Goal: Task Accomplishment & Management: Complete application form

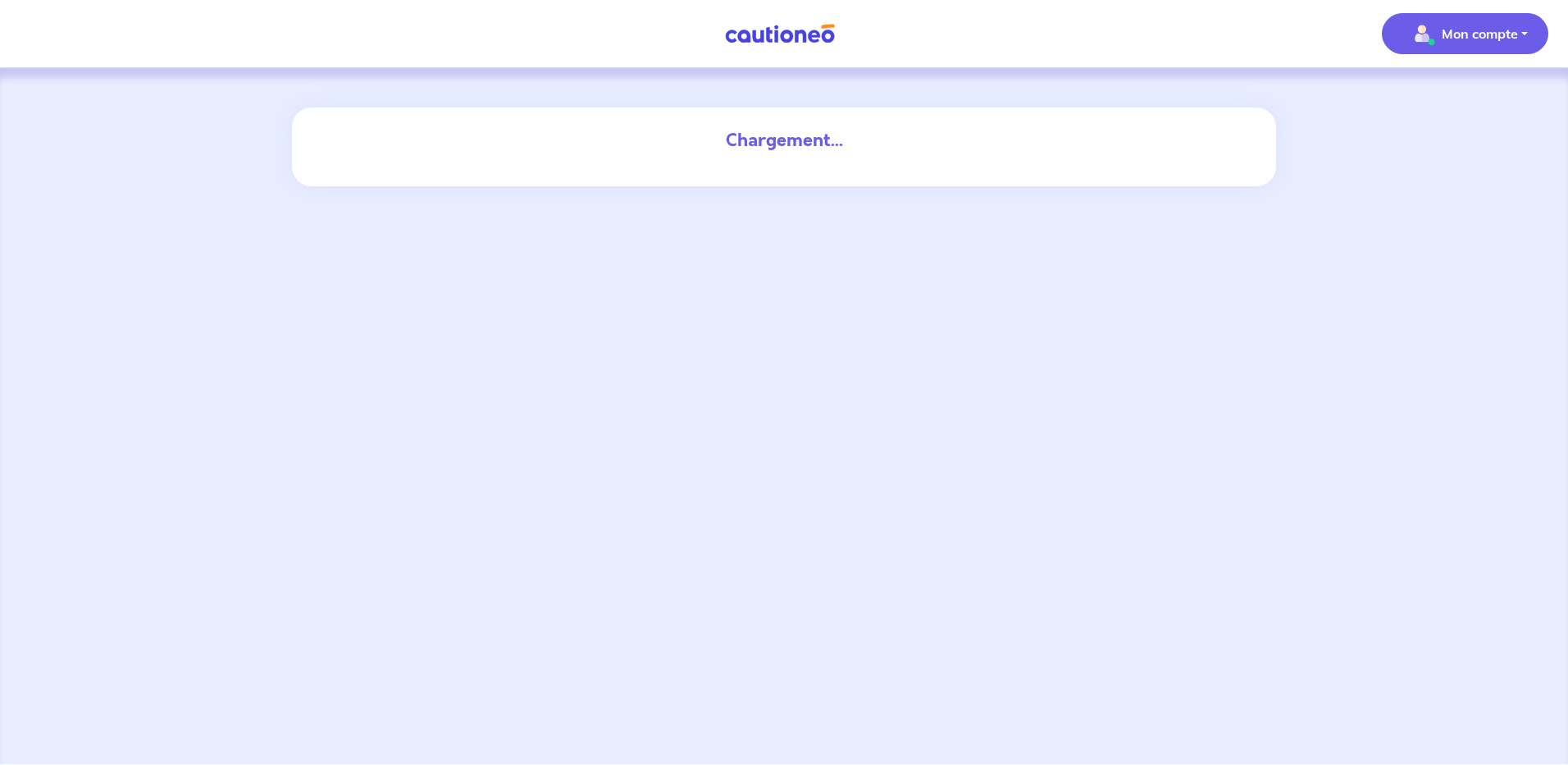
click at [1472, 36] on p "Mon compte" at bounding box center [1479, 33] width 76 height 19
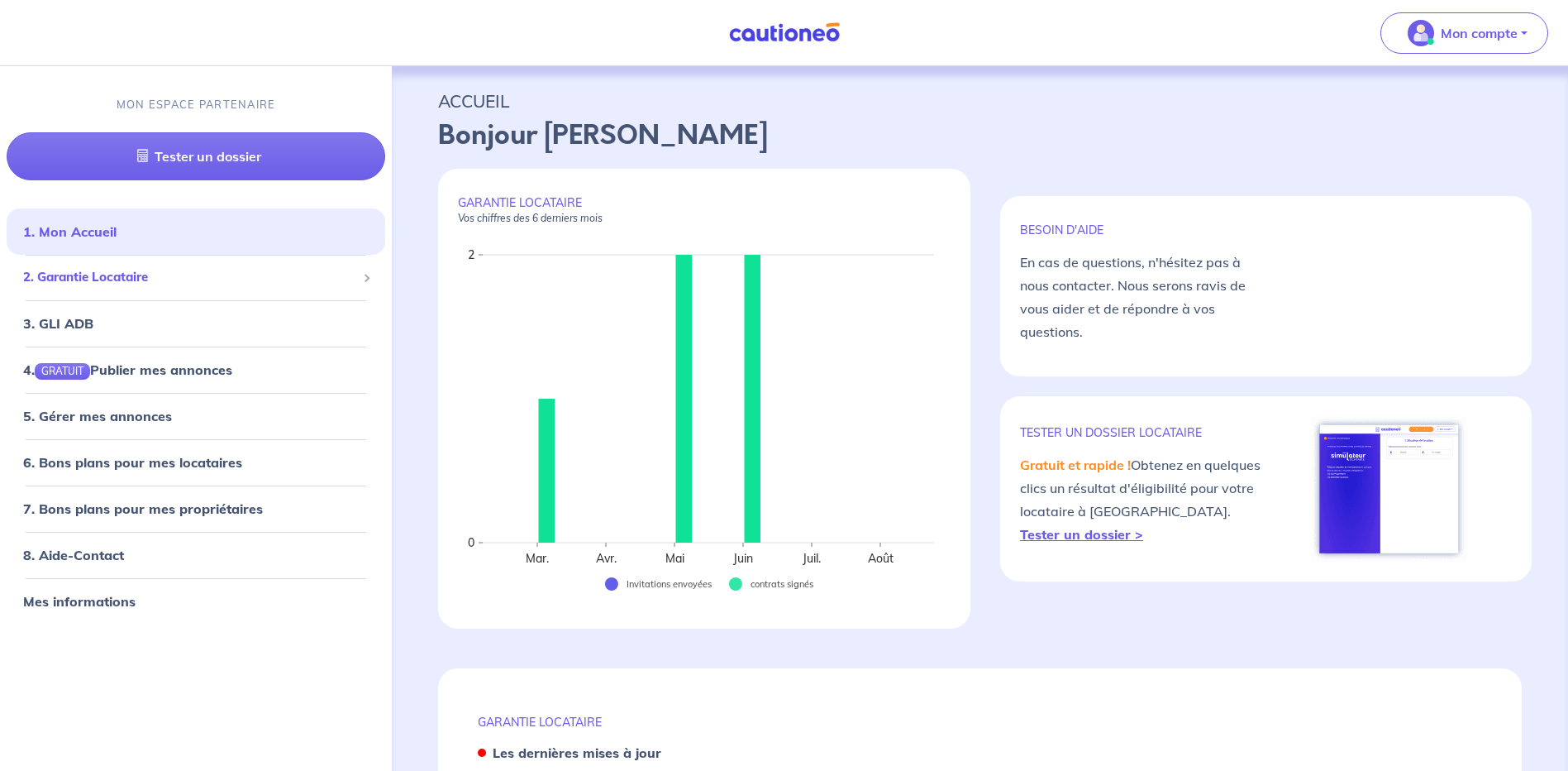
click at [126, 287] on div "2. Garantie Locataire" at bounding box center [196, 277] width 378 height 32
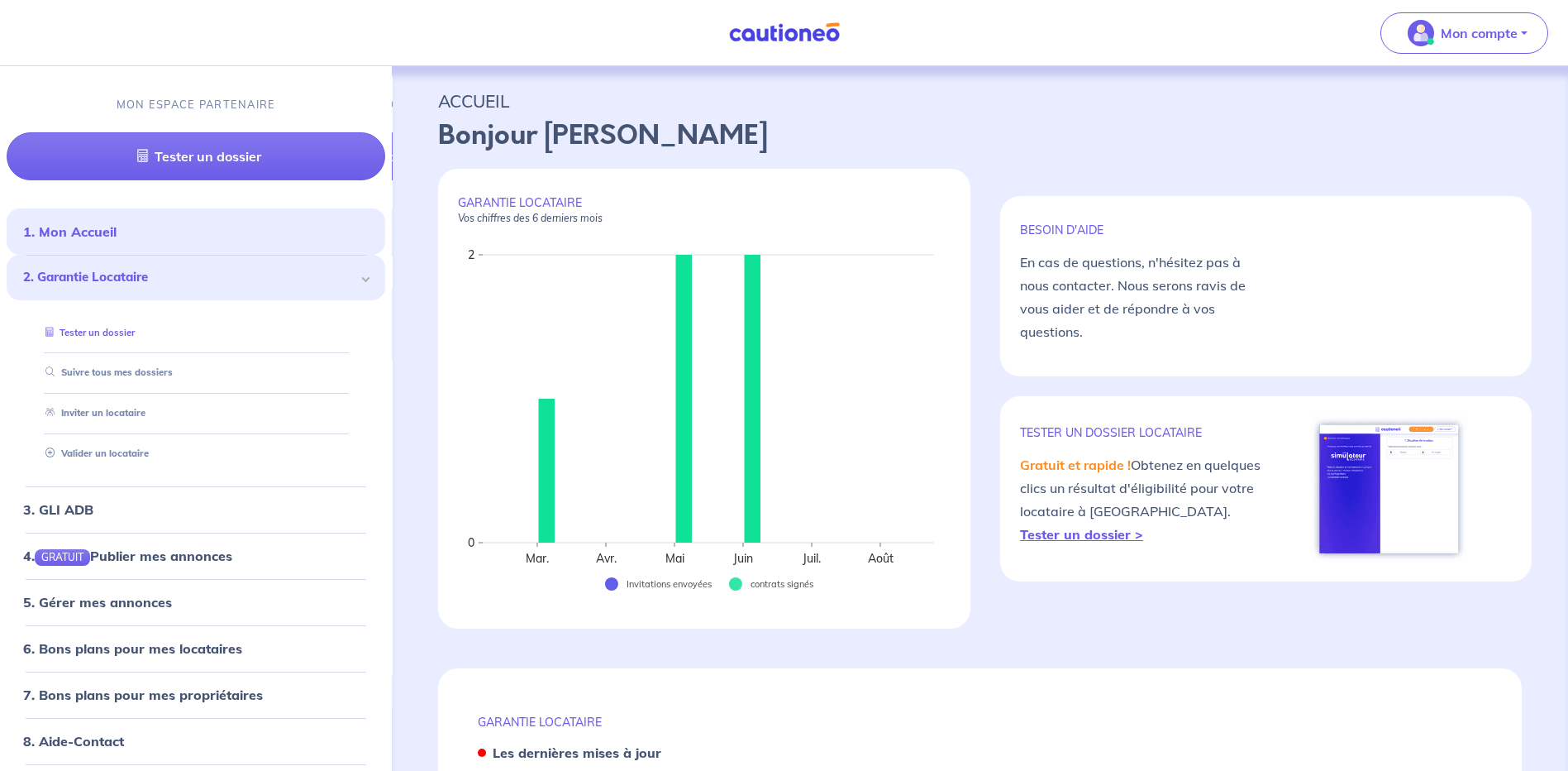
click at [129, 329] on link "Tester un dossier" at bounding box center [87, 332] width 96 height 12
click at [126, 454] on link "Valider un locataire" at bounding box center [92, 452] width 108 height 12
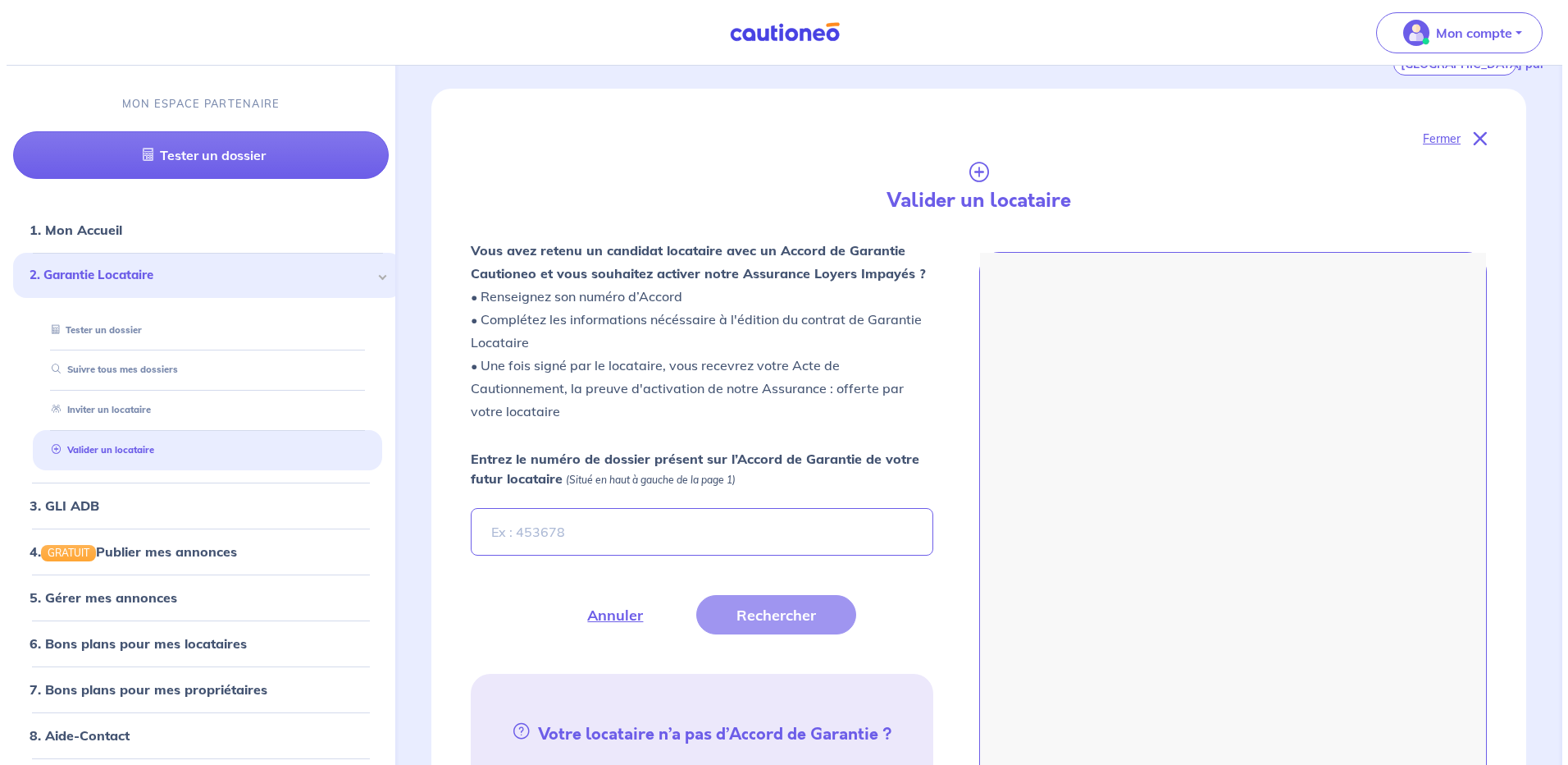
scroll to position [448, 0]
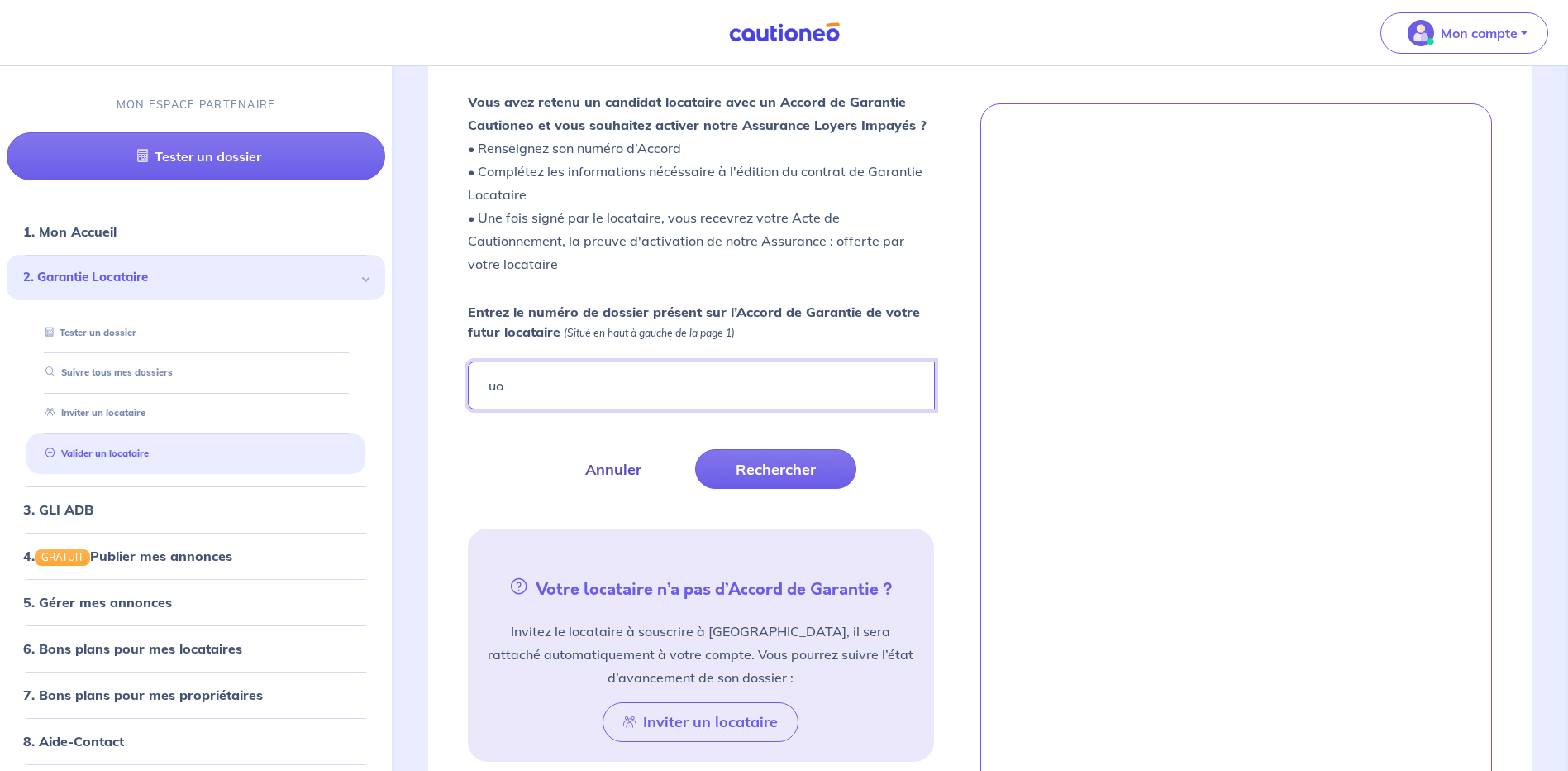
type input "uoEowv"
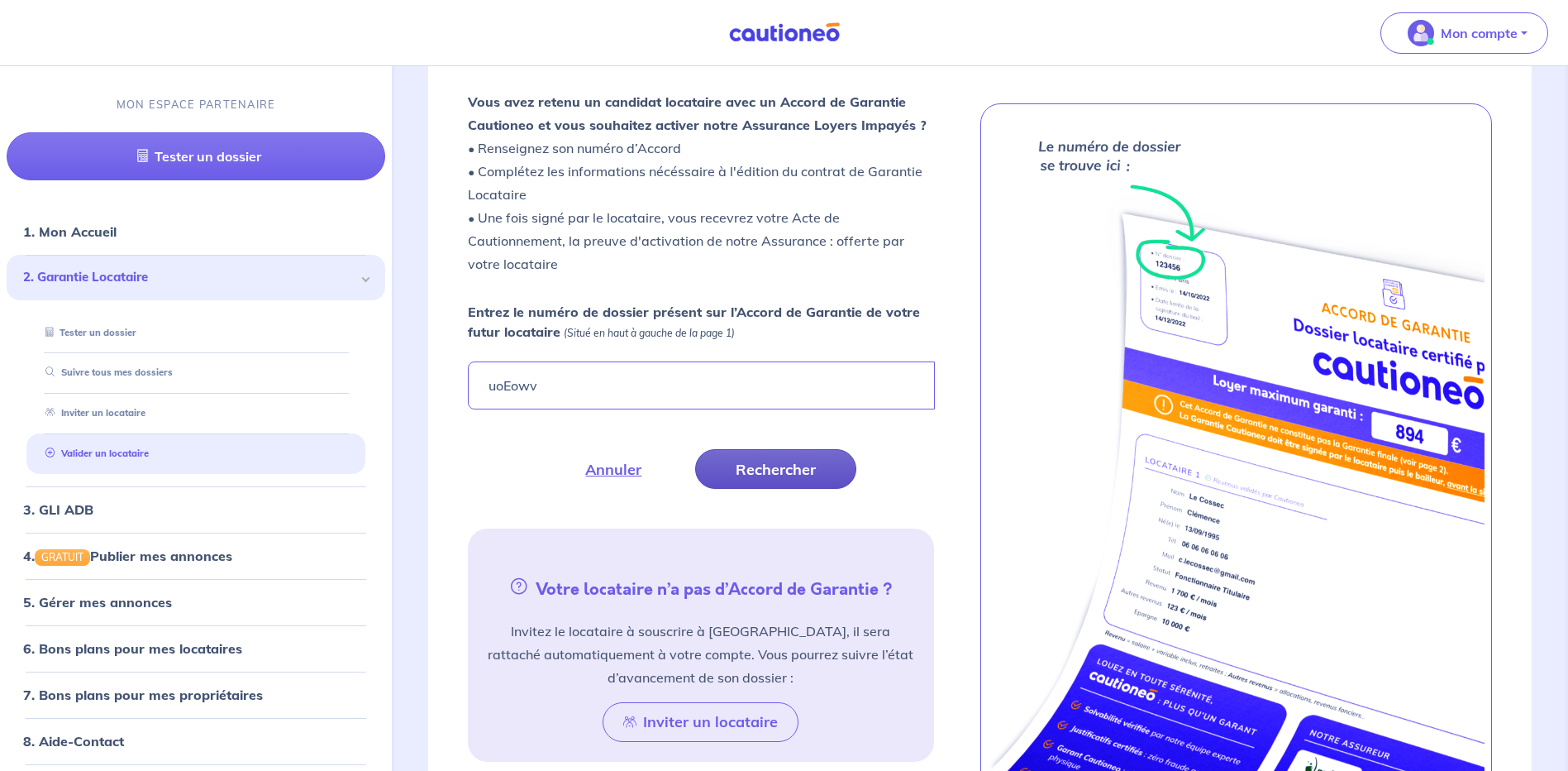
click at [813, 478] on button "Rechercher" at bounding box center [775, 468] width 162 height 40
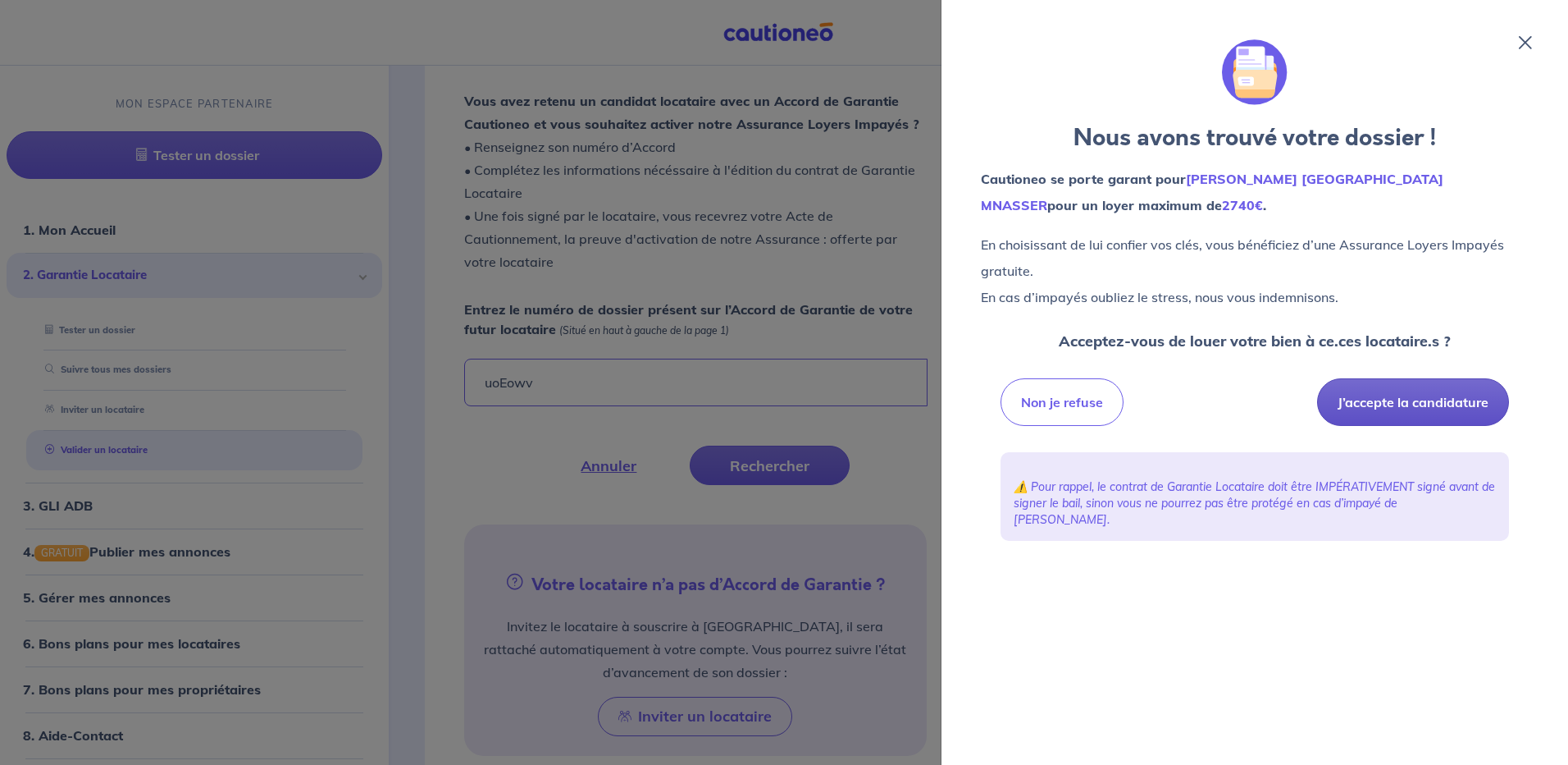
click at [1413, 394] on button "J’accepte la candidature" at bounding box center [1413, 402] width 192 height 48
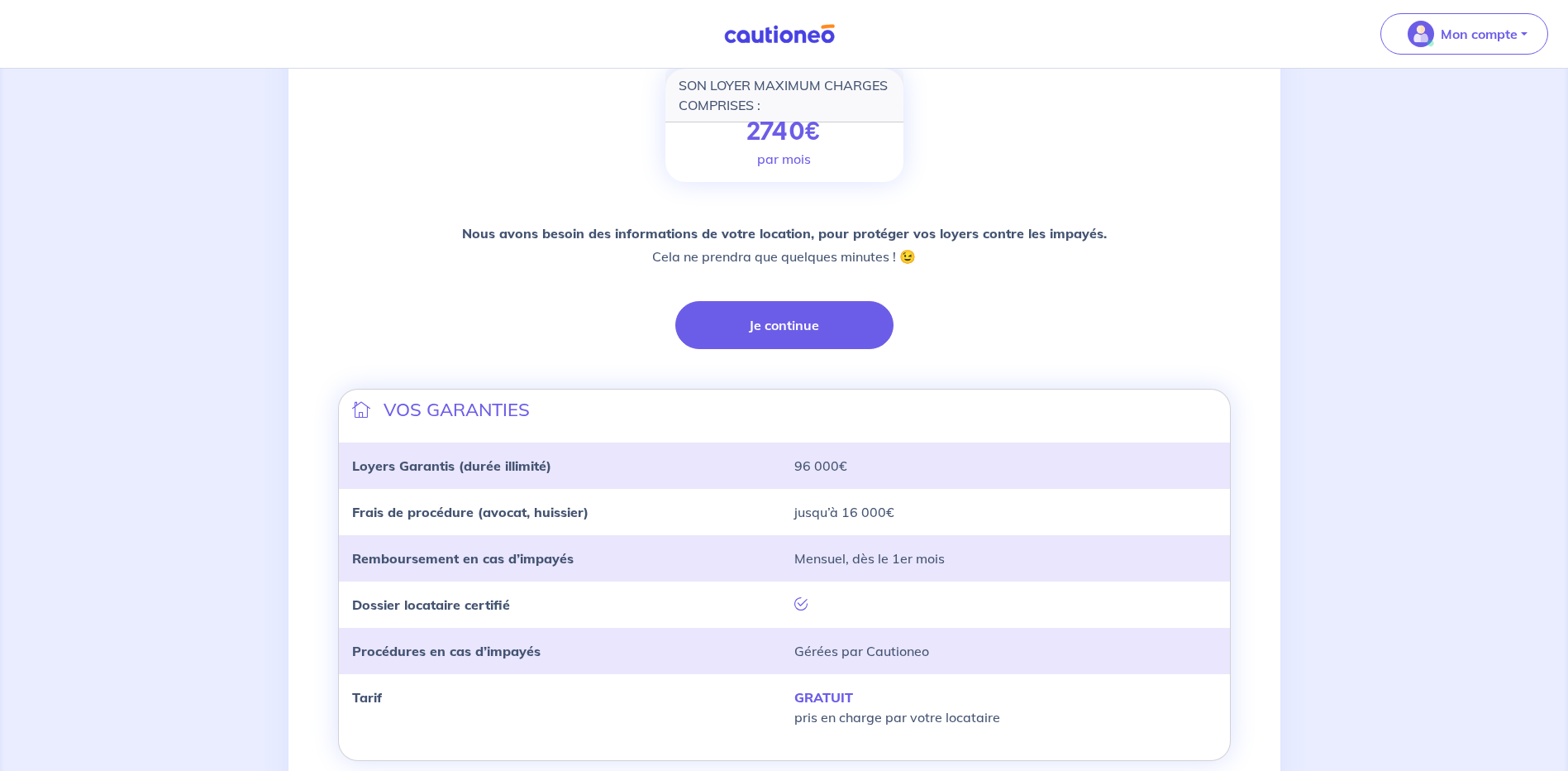
scroll to position [331, 0]
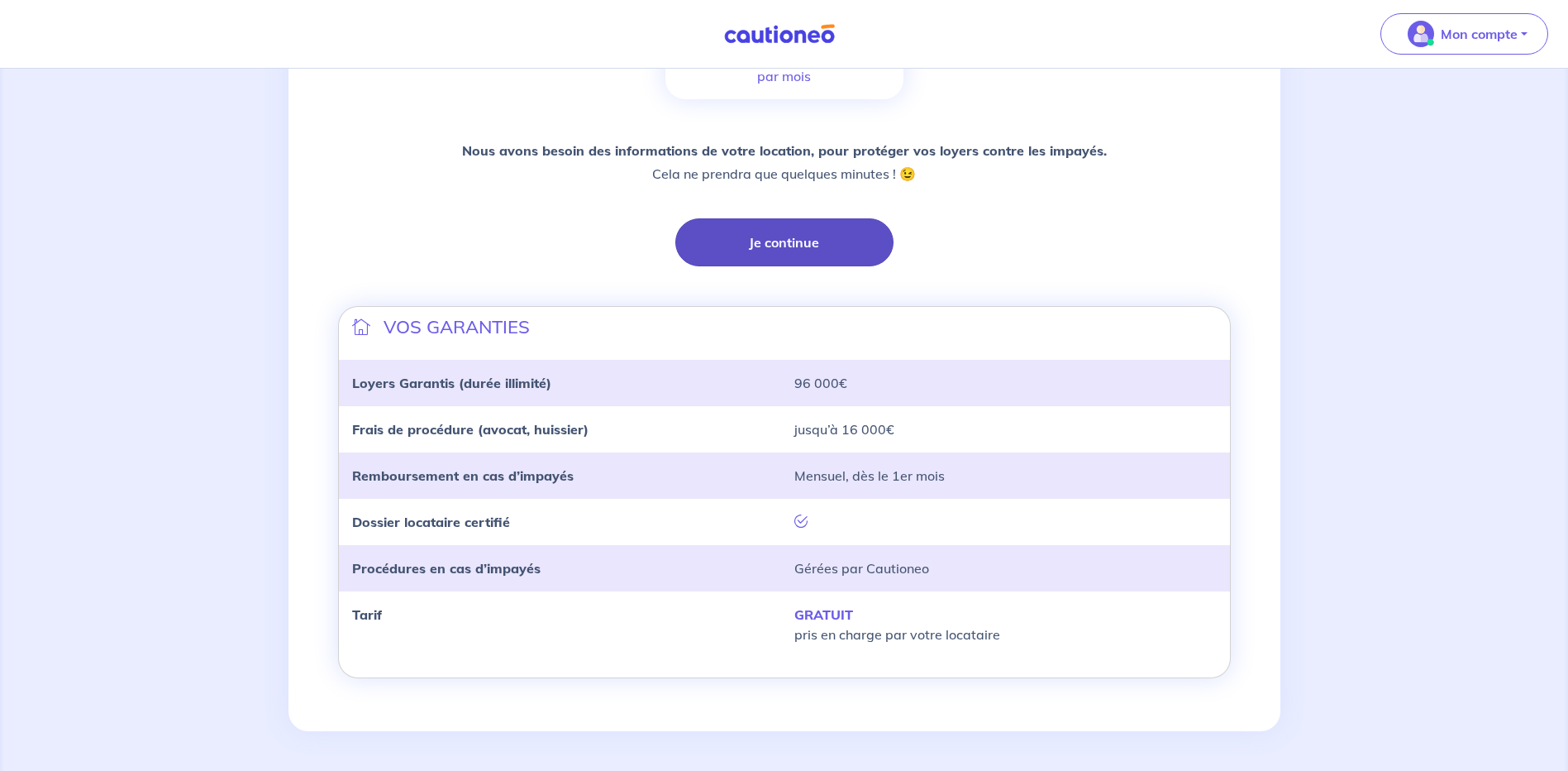
click at [802, 234] on button "Je continue" at bounding box center [784, 242] width 218 height 48
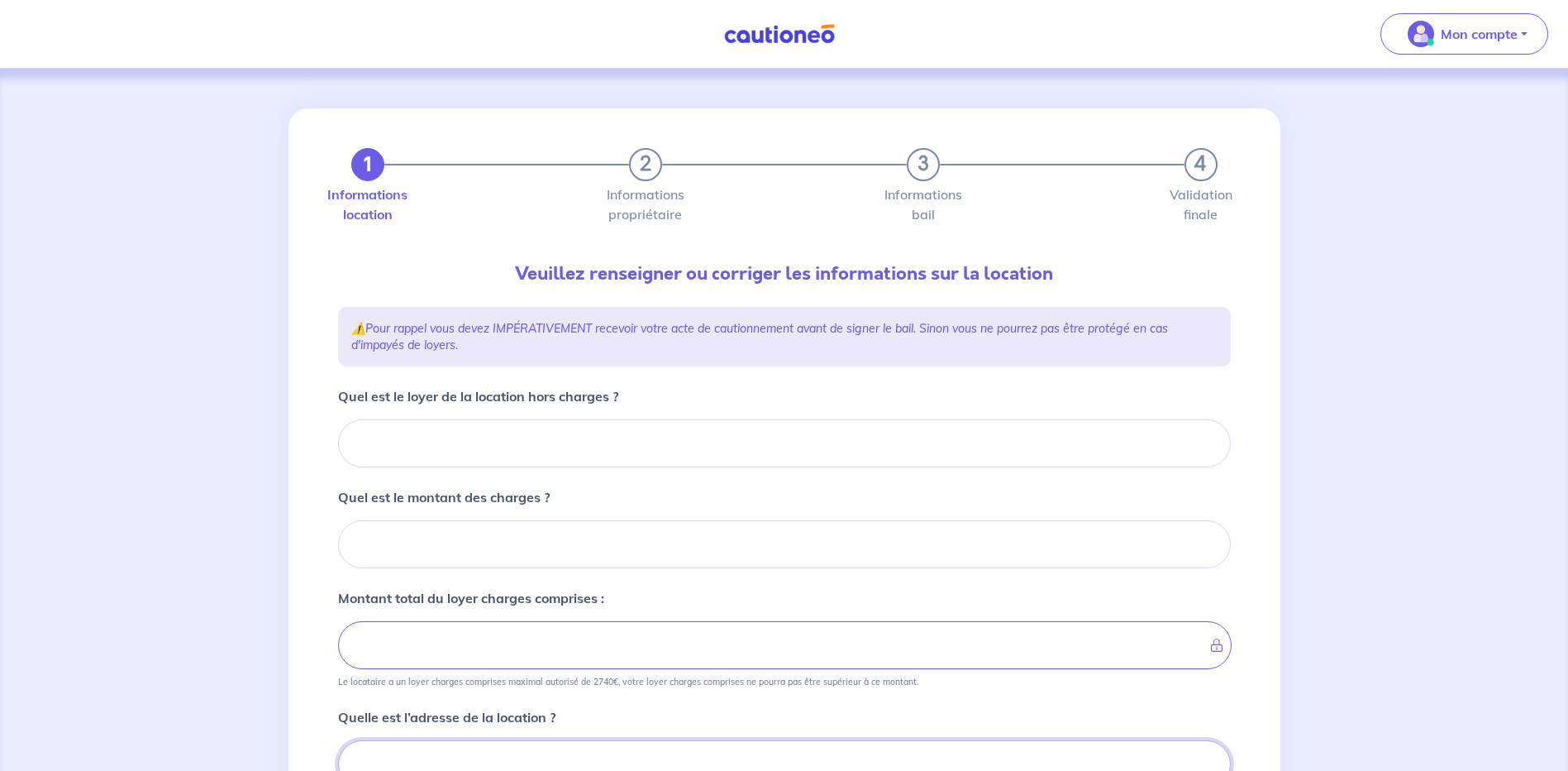
scroll to position [2, 0]
click at [548, 429] on input "Quel est le loyer de la location hors charges ?" at bounding box center [784, 441] width 892 height 48
type input "86"
type input "860"
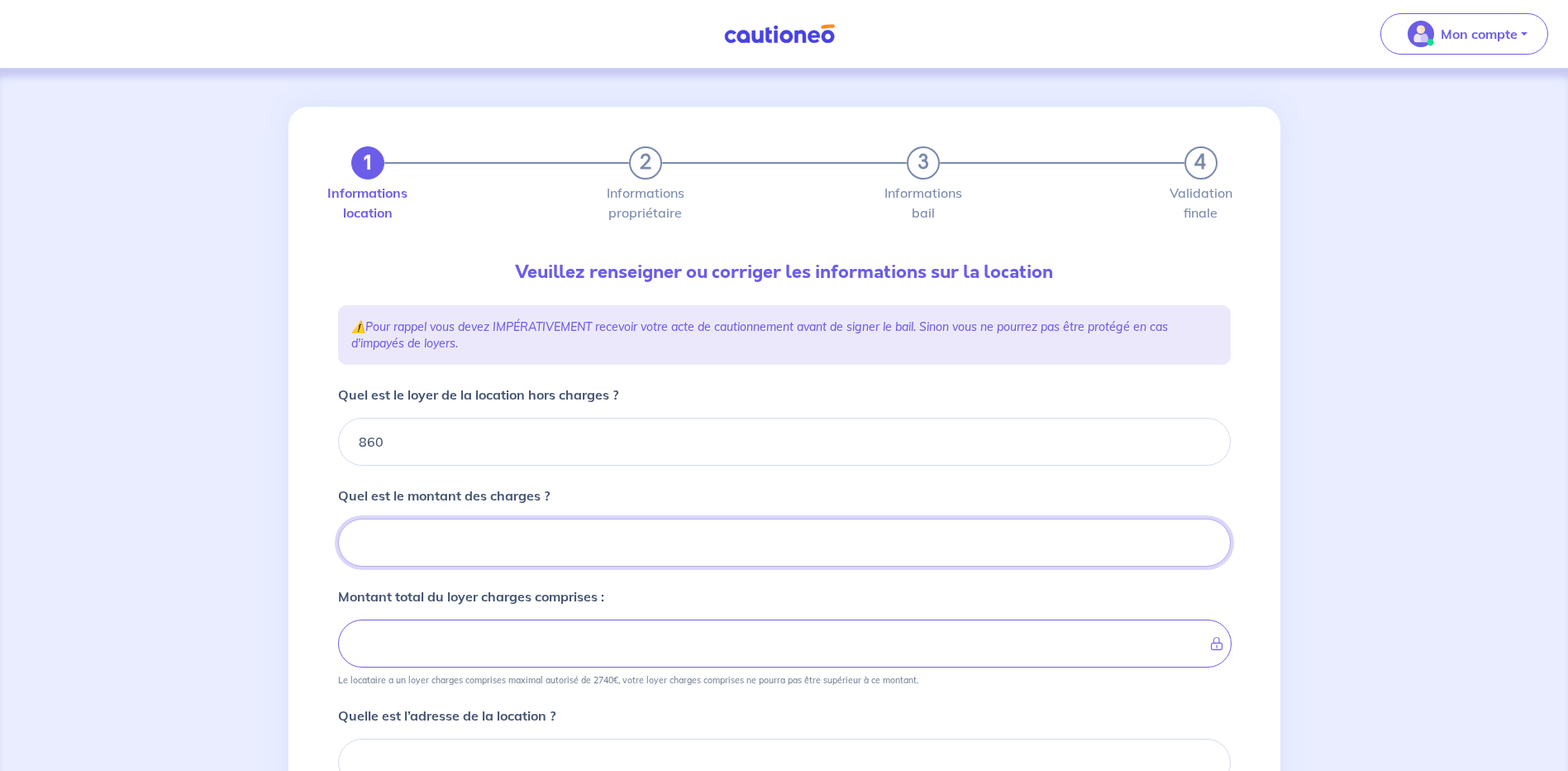
click at [526, 545] on input "Quel est le montant des charges ?" at bounding box center [784, 542] width 892 height 48
type input "8"
type input "868"
type input "80"
type input "940"
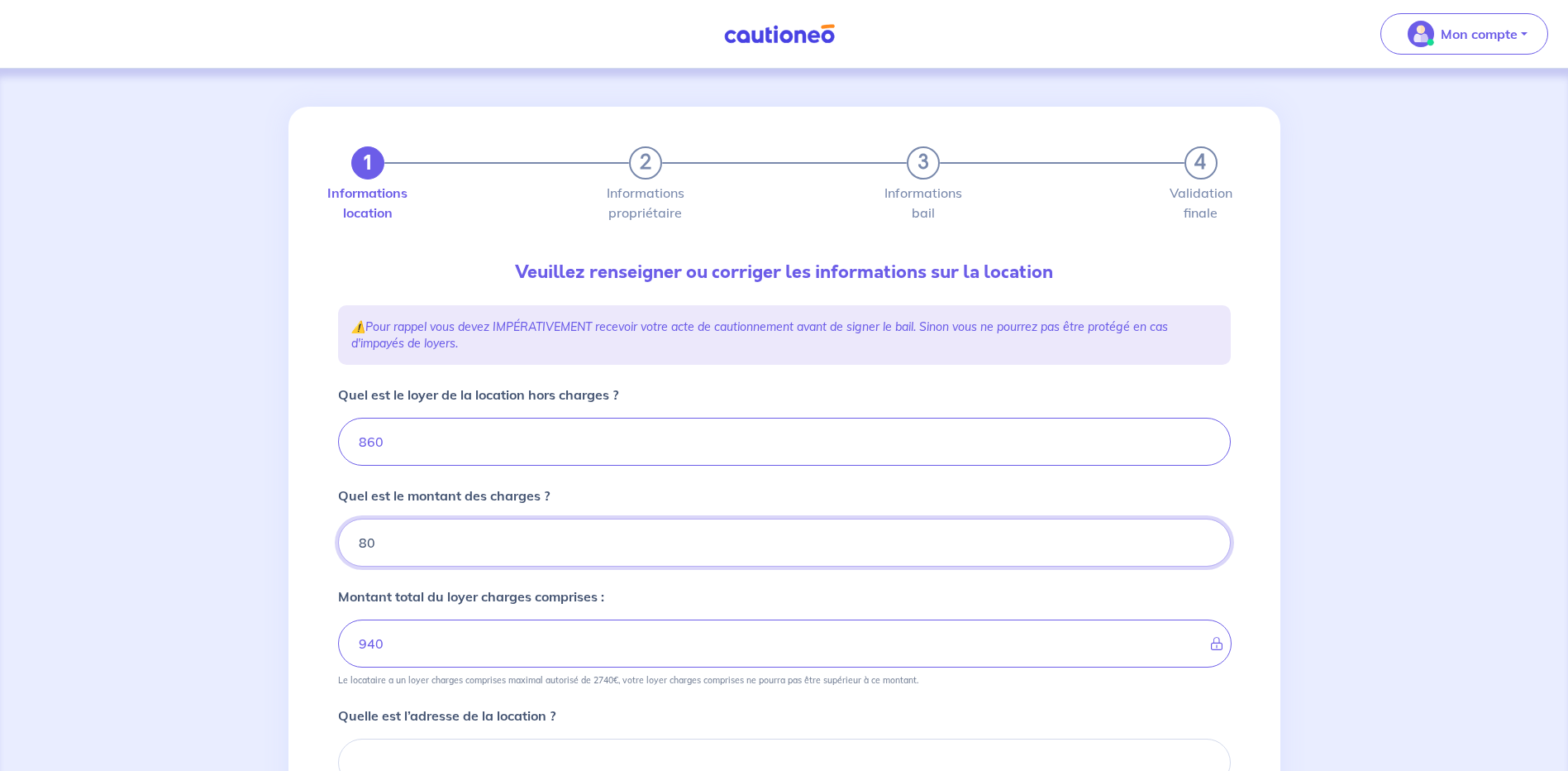
type input "80"
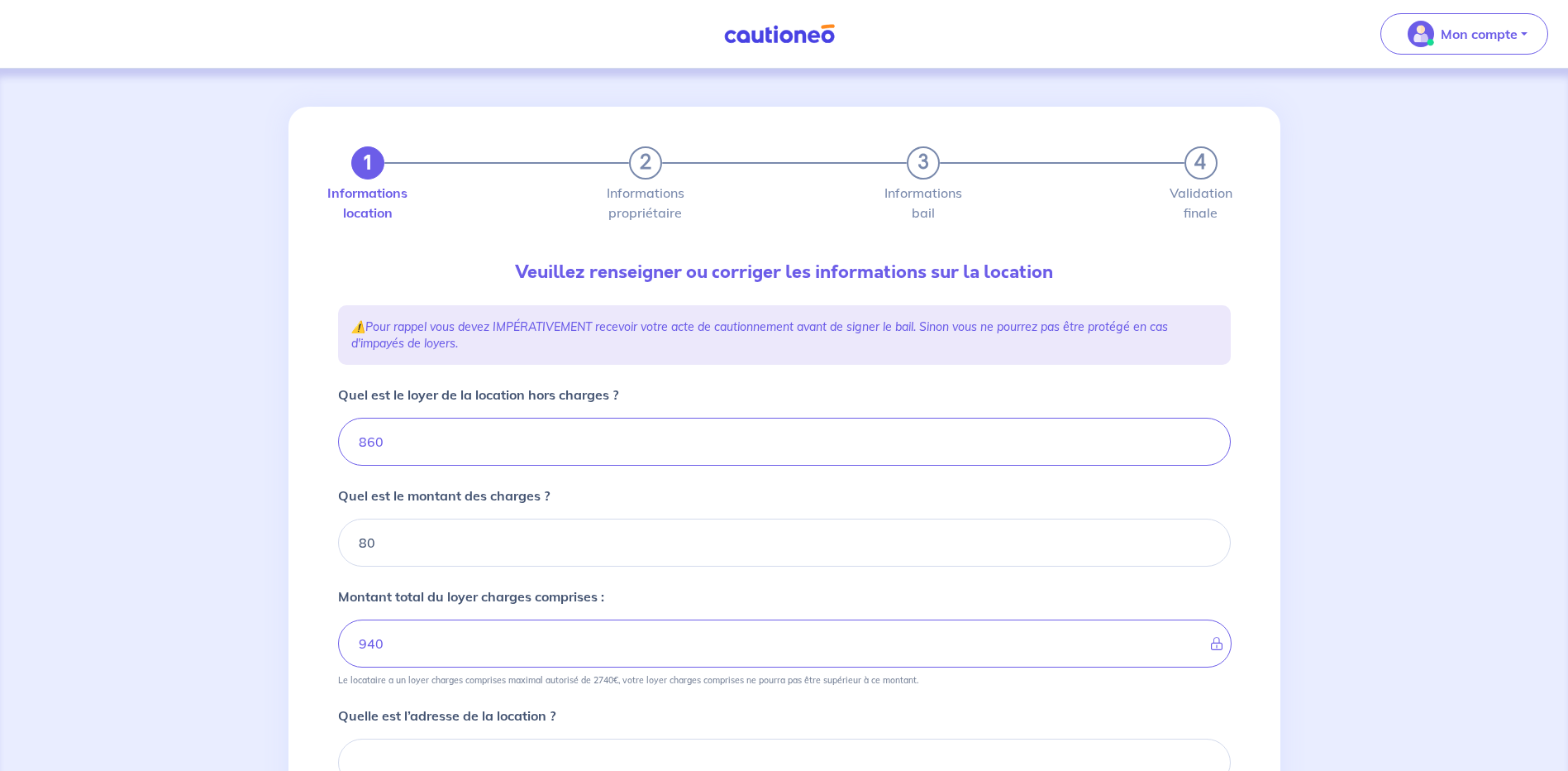
click at [1248, 549] on div "1 2 3 4 Informations location Informations propriétaire Informations bail Valid…" at bounding box center [784, 596] width 991 height 979
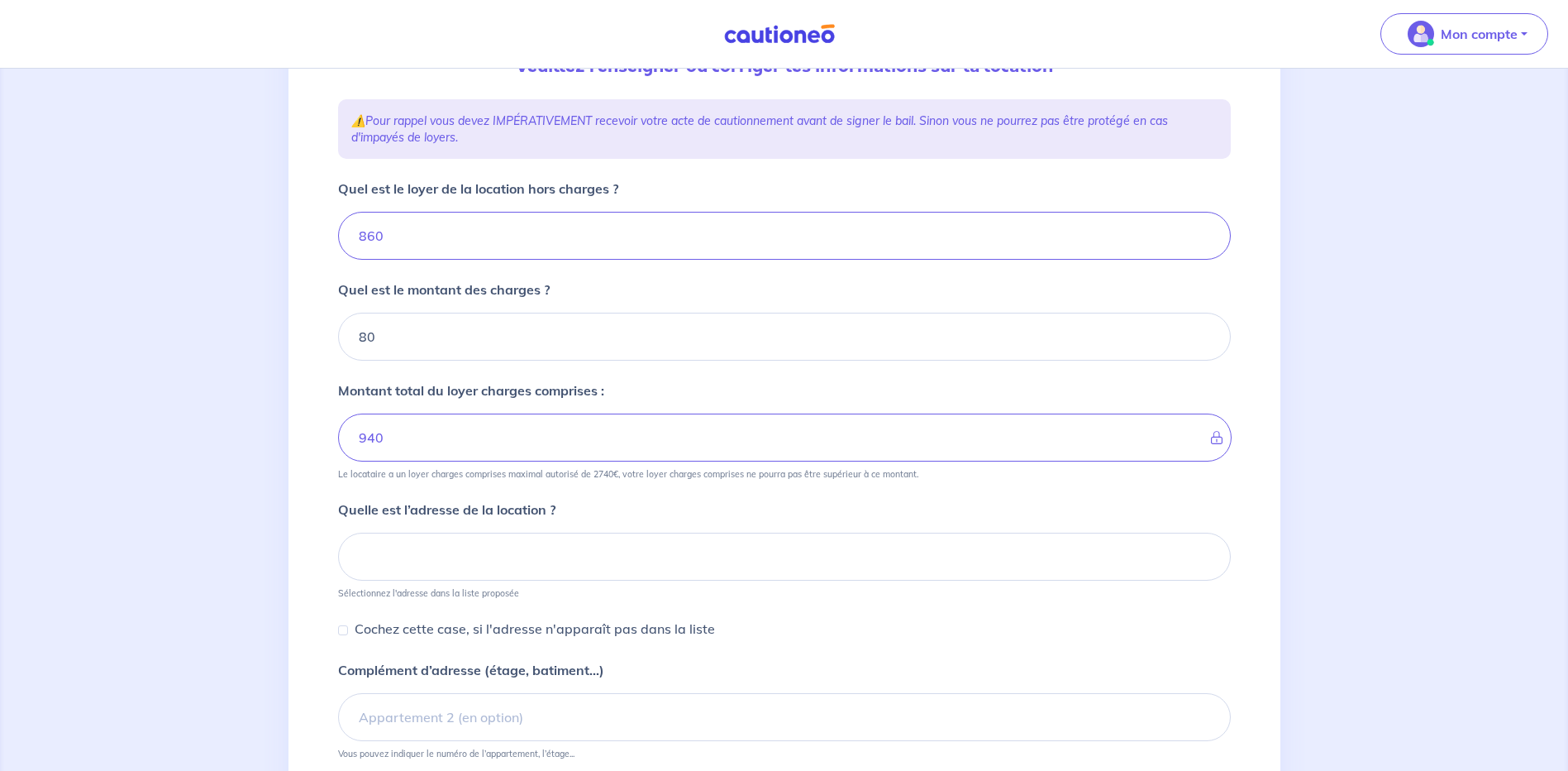
scroll to position [249, 0]
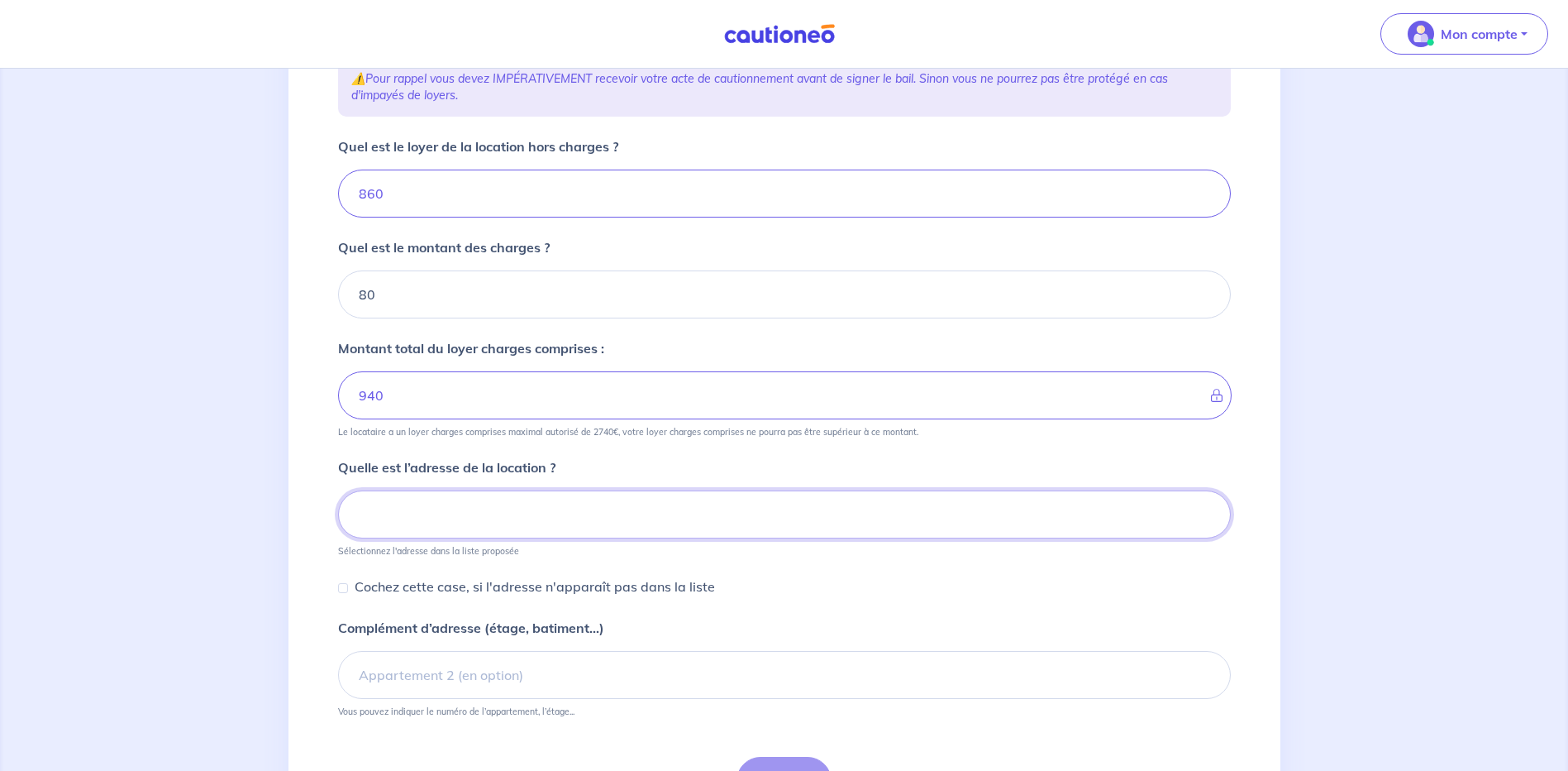
click at [640, 504] on input at bounding box center [784, 514] width 892 height 48
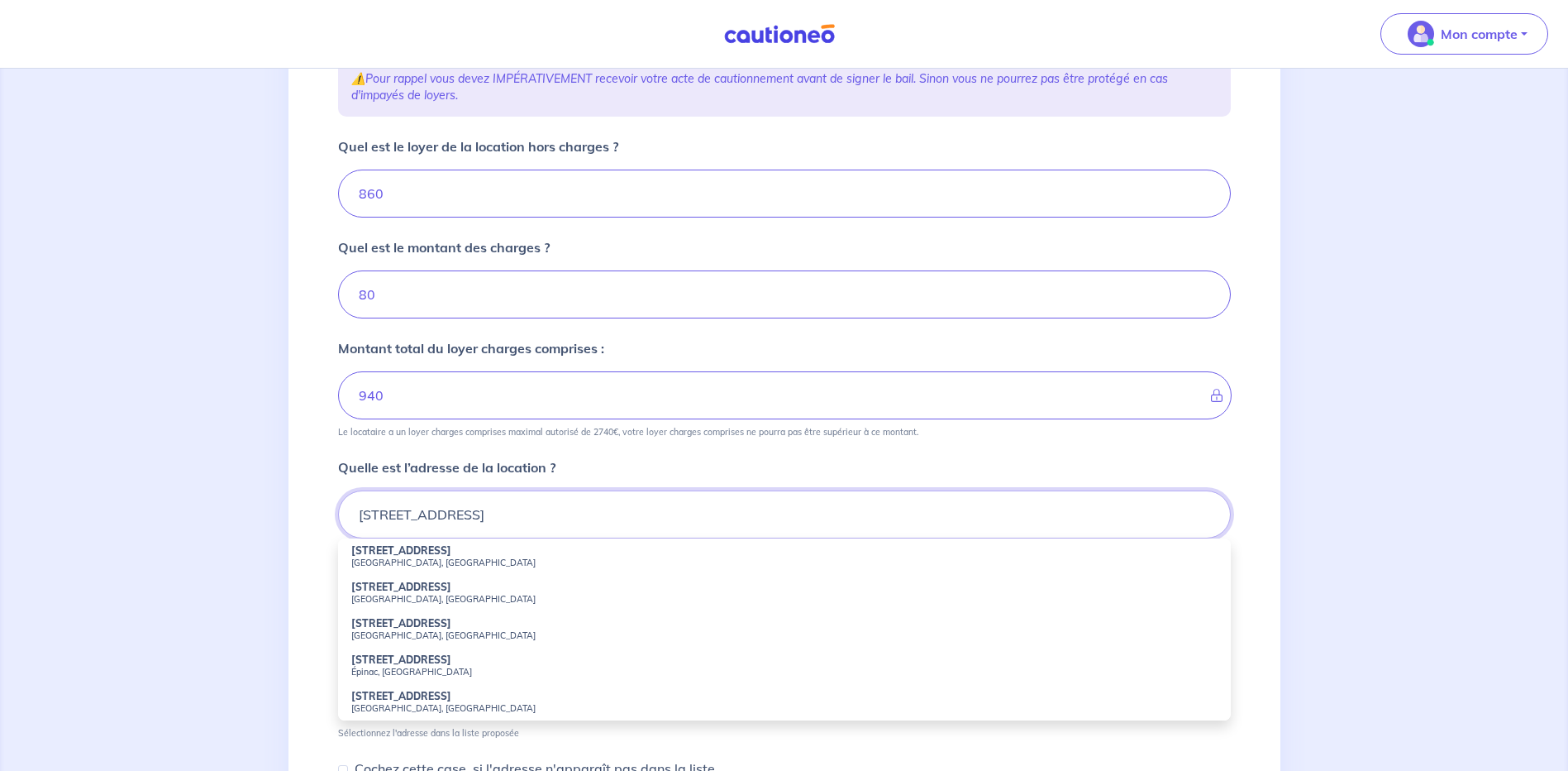
type input "13 rue de Picardie"
click at [631, 456] on form "Quel est le loyer de la location hors charges ? 860 Quel est le montant des cha…" at bounding box center [784, 561] width 892 height 849
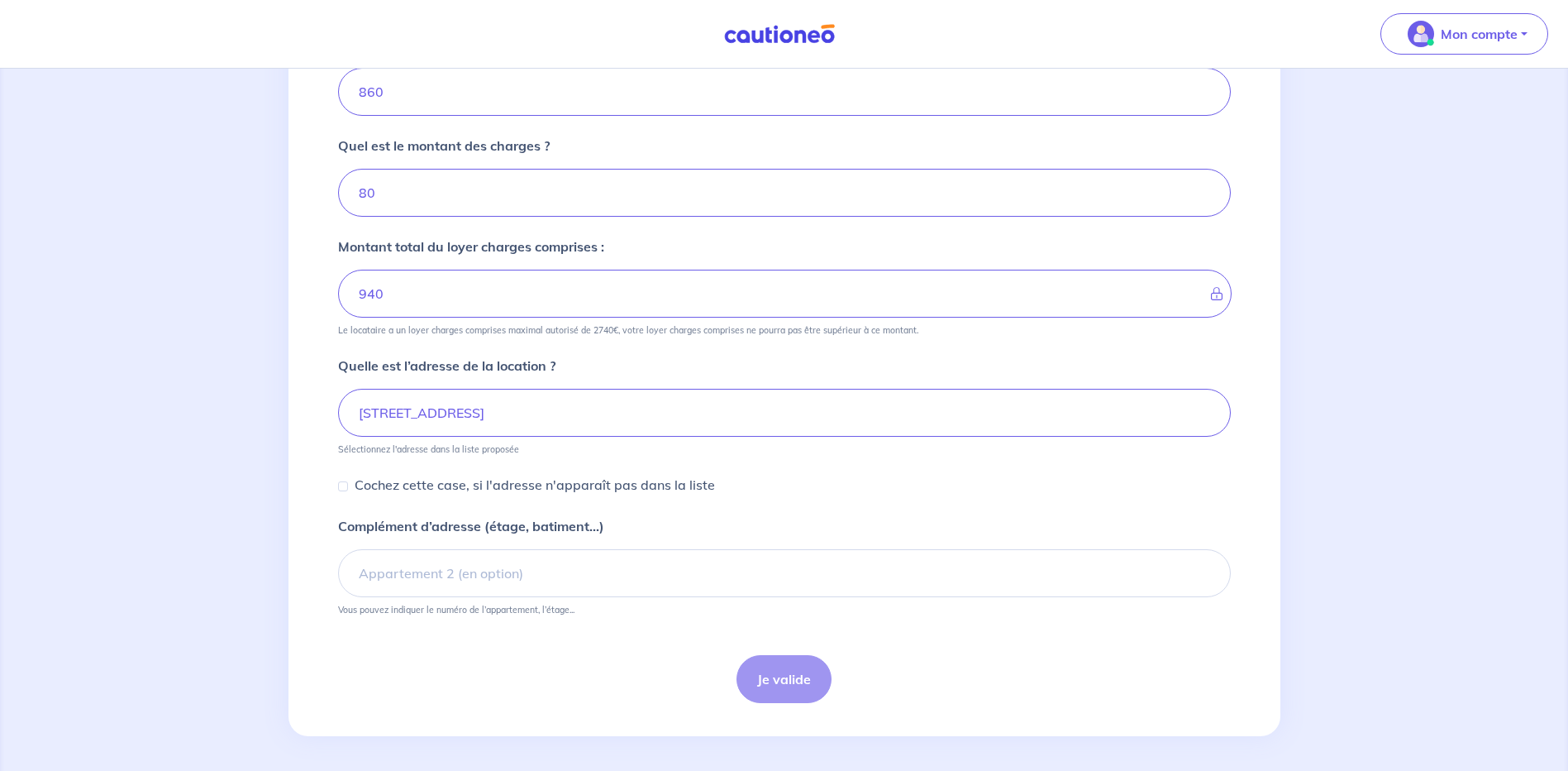
scroll to position [356, 0]
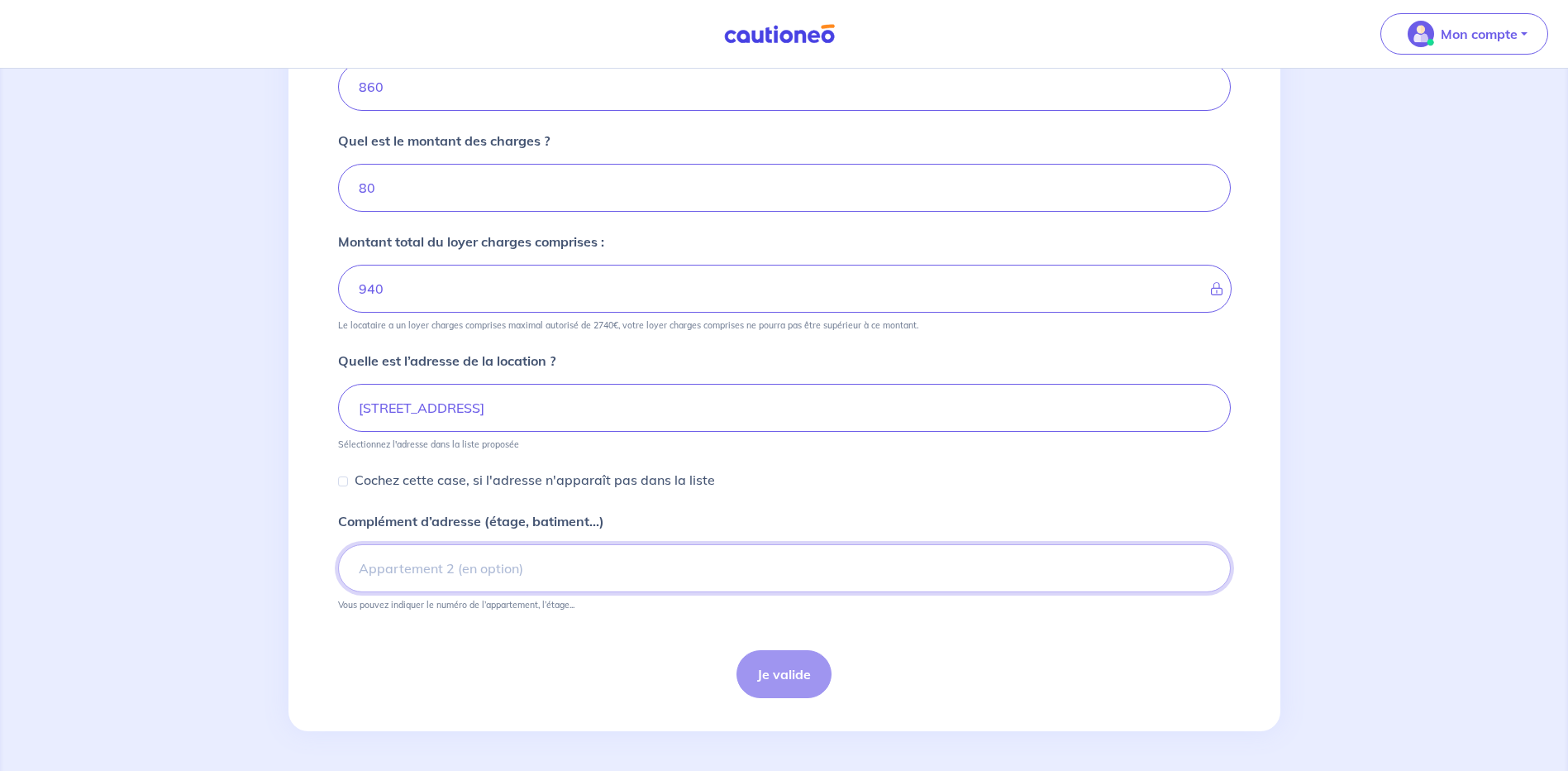
click at [509, 569] on input "Complément d’adresse (étage, batiment...)" at bounding box center [784, 568] width 892 height 48
type input "1er Etage"
click at [517, 404] on input "13 rue de Picardie" at bounding box center [784, 407] width 892 height 48
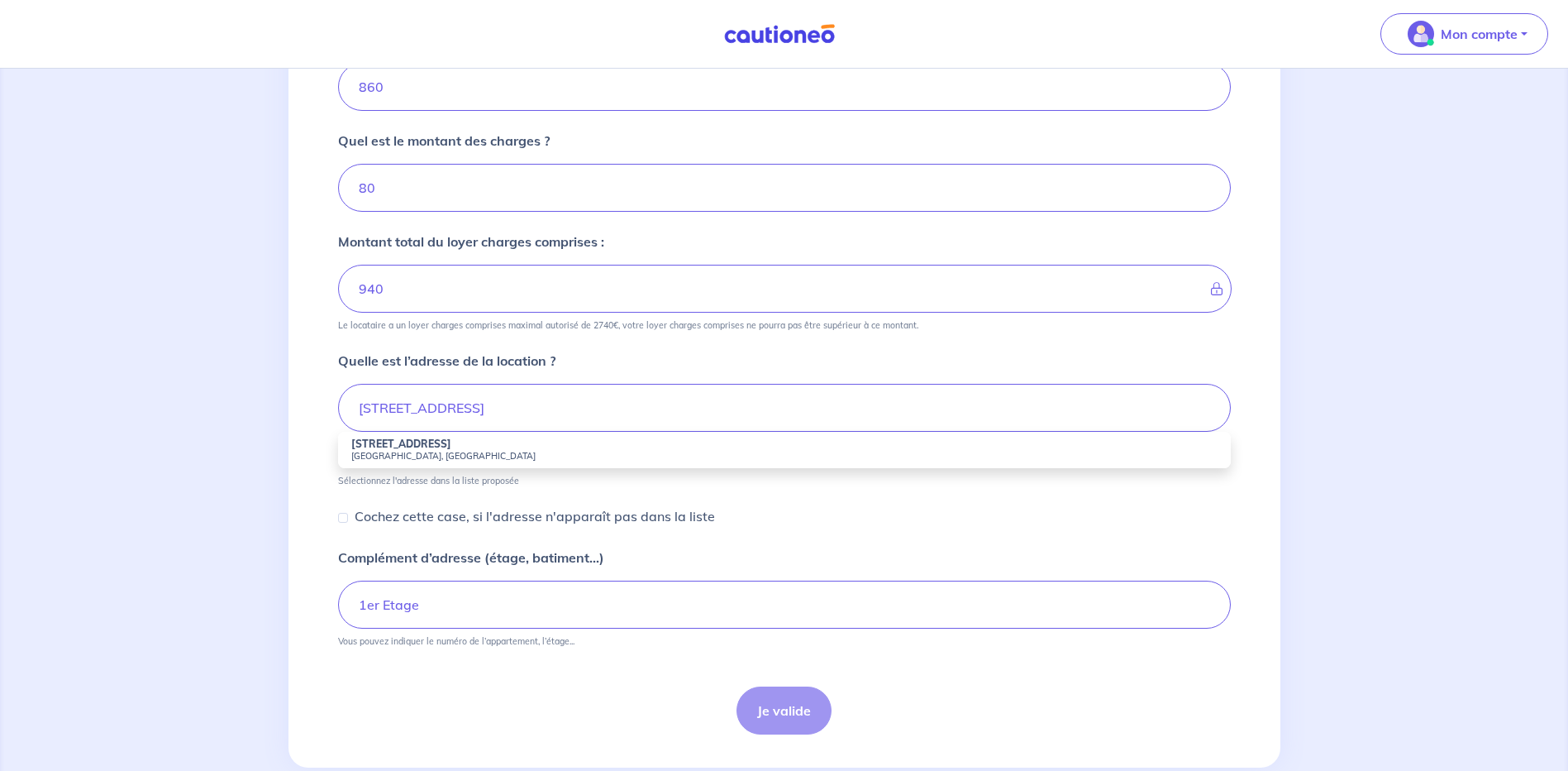
click at [429, 447] on strong "13 Rue de Picardie" at bounding box center [401, 443] width 100 height 12
type input "13 Rue de Picardie, 66240 Saint-Estève, France"
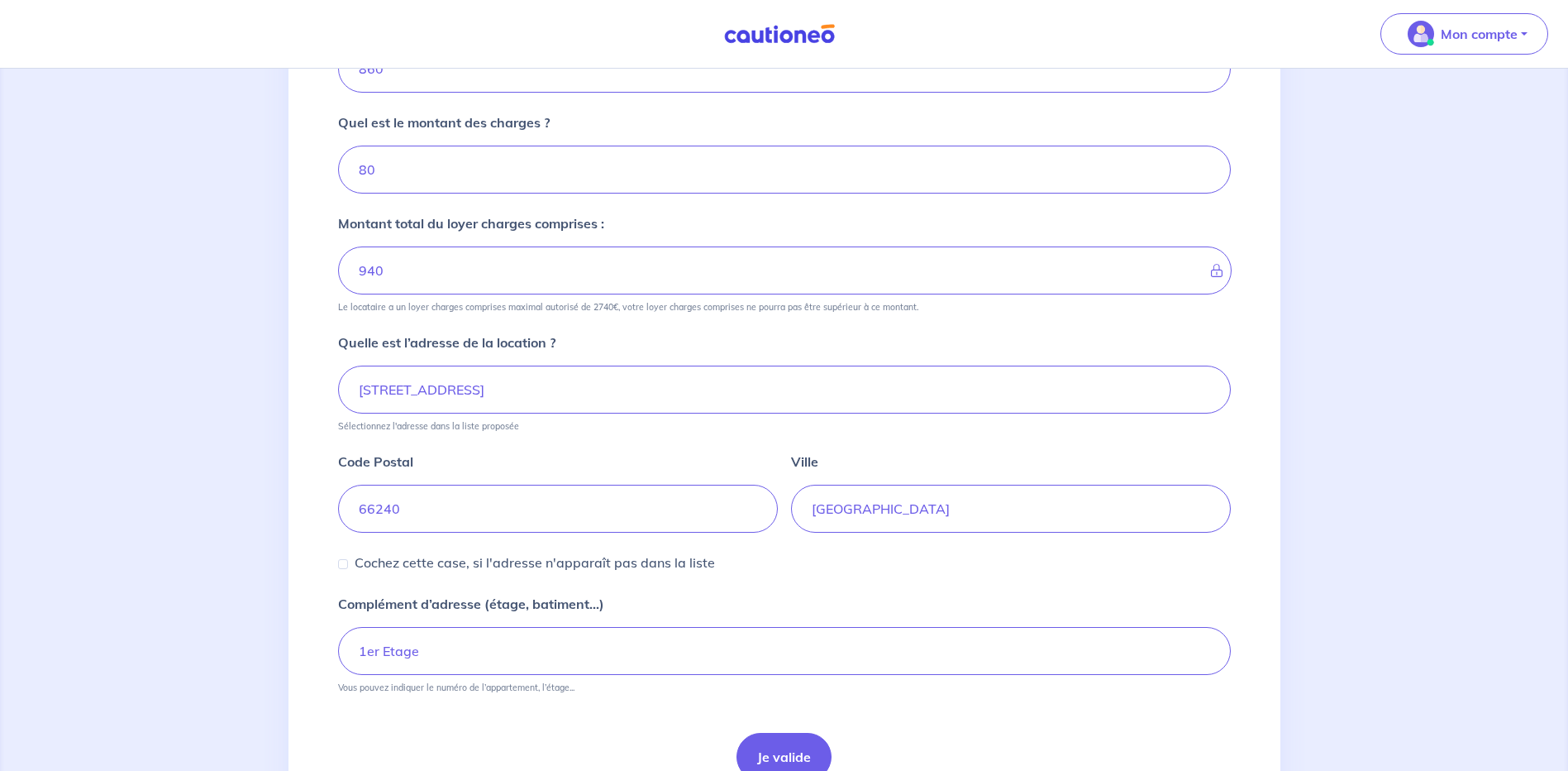
scroll to position [457, 0]
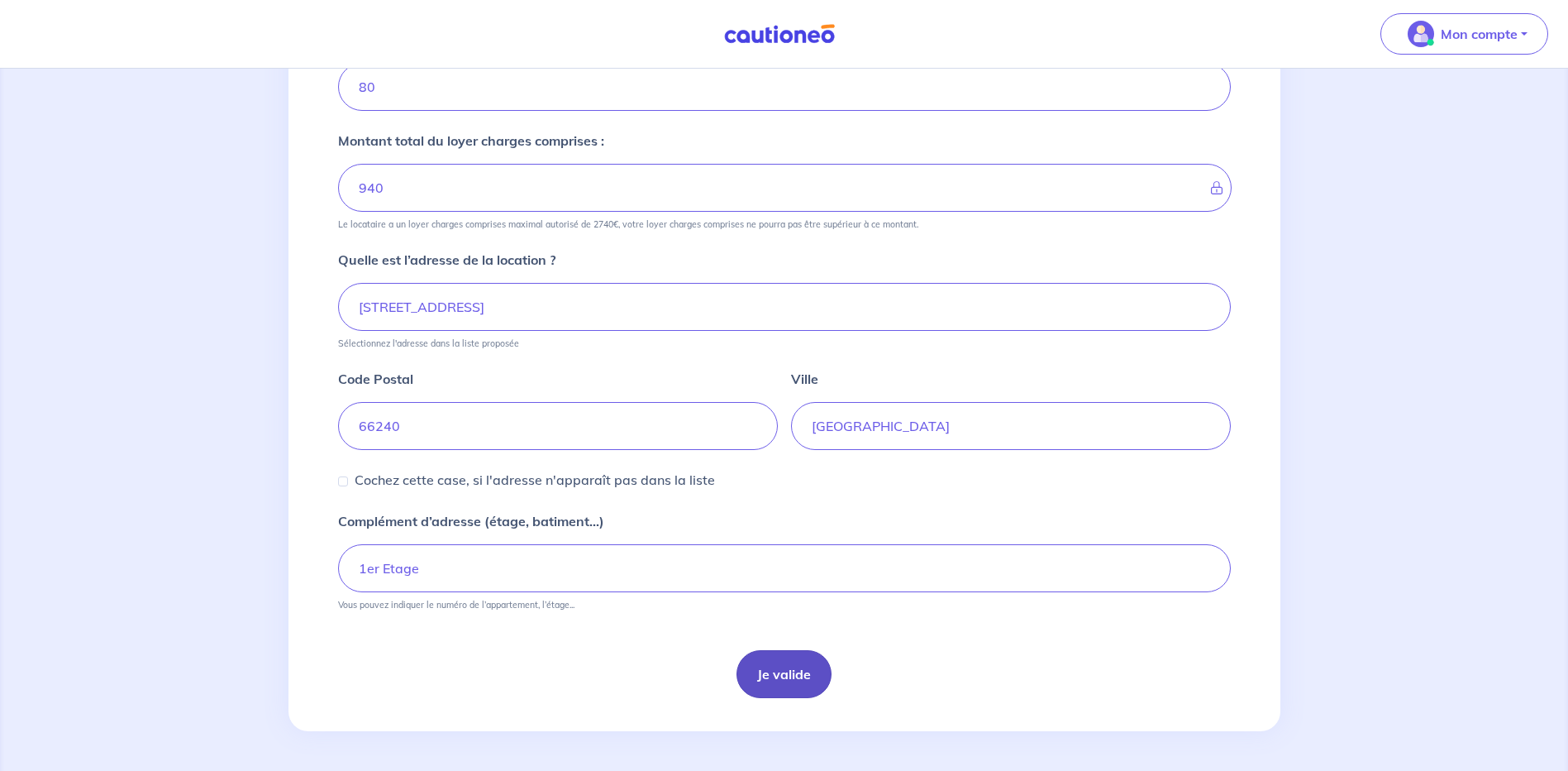
click at [778, 674] on button "Je valide" at bounding box center [784, 674] width 95 height 48
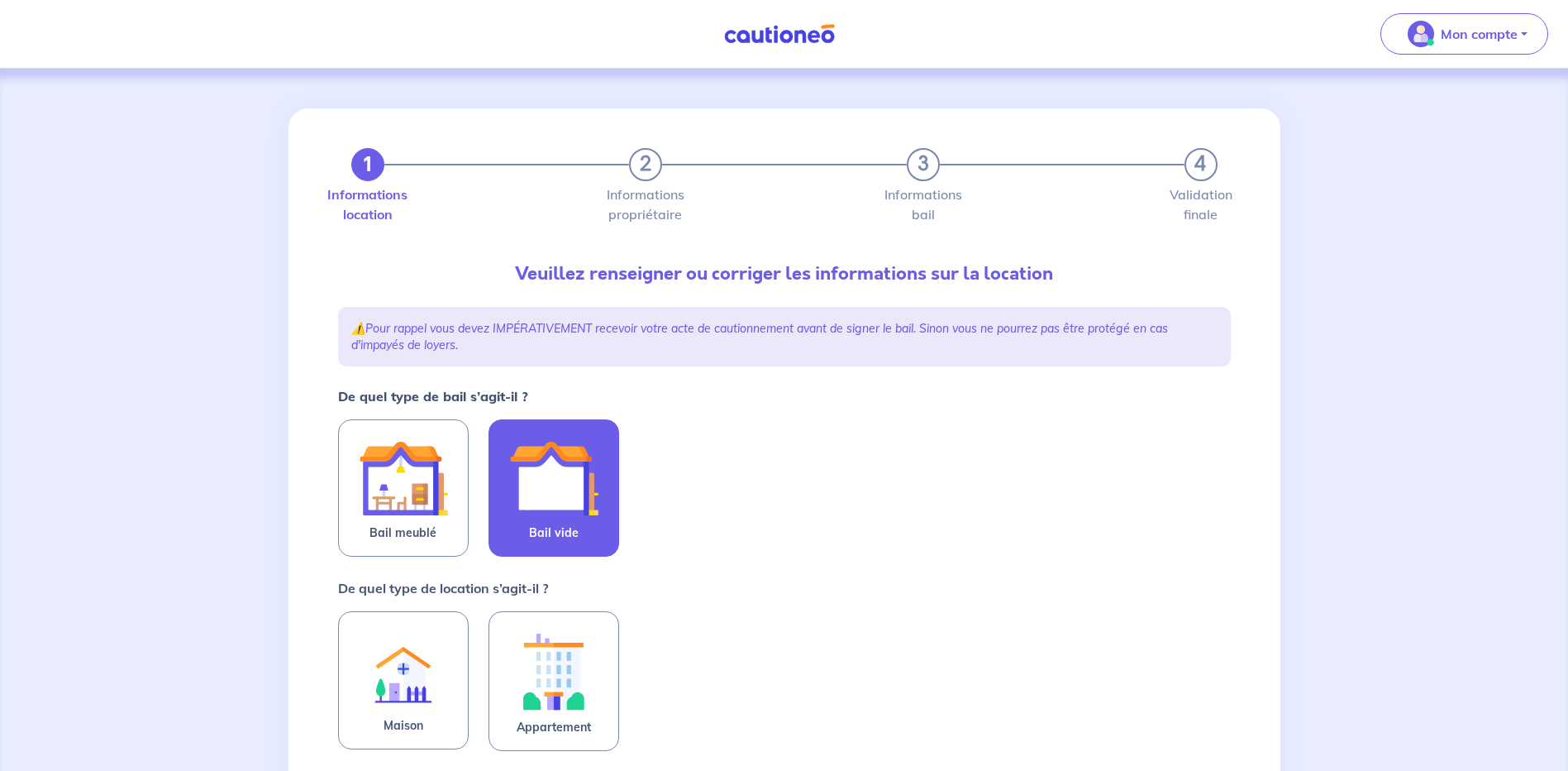
click at [556, 469] on img at bounding box center [554, 477] width 90 height 90
click at [0, 0] on input "Bail vide" at bounding box center [0, 0] width 0 height 0
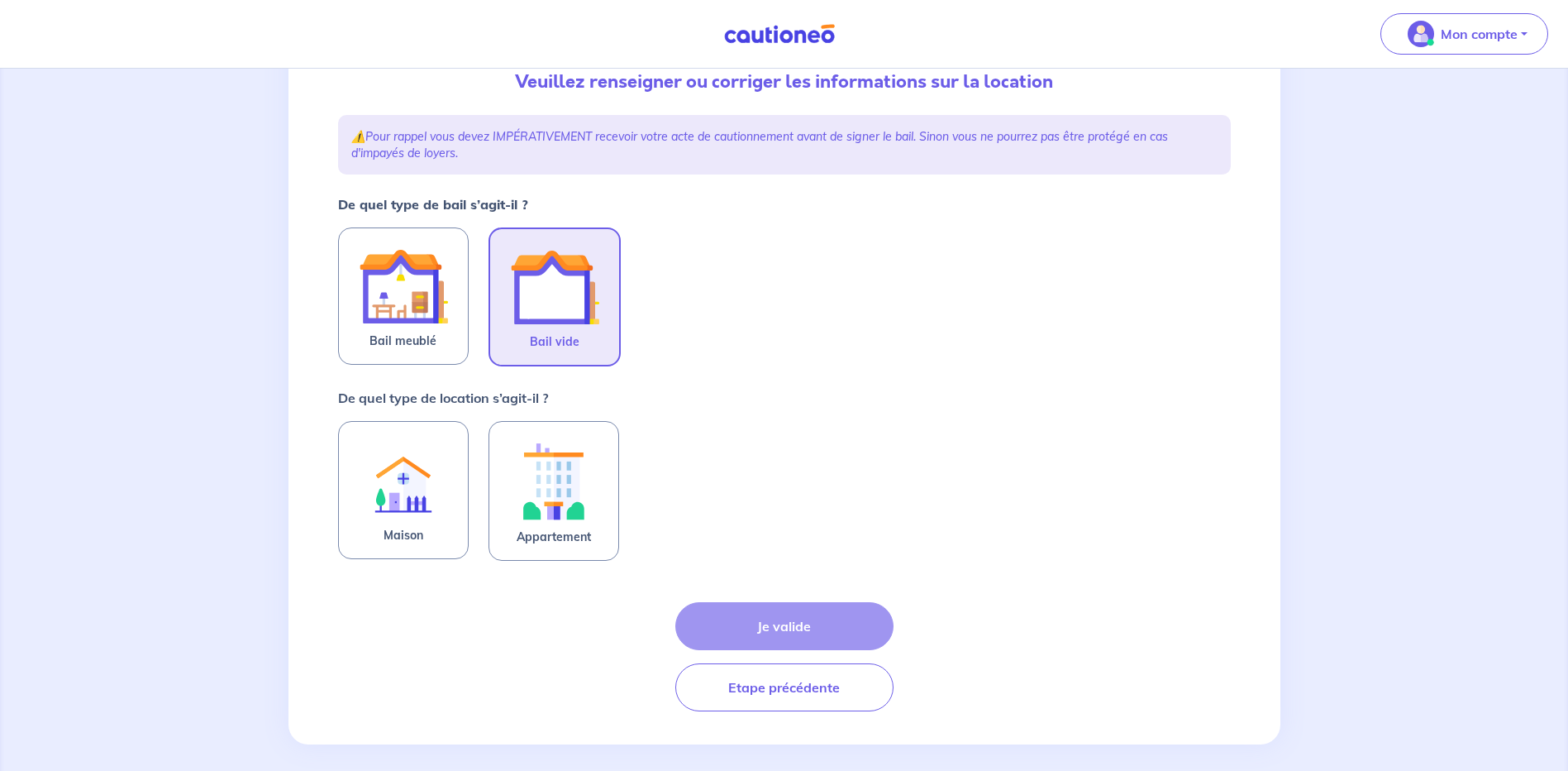
scroll to position [205, 0]
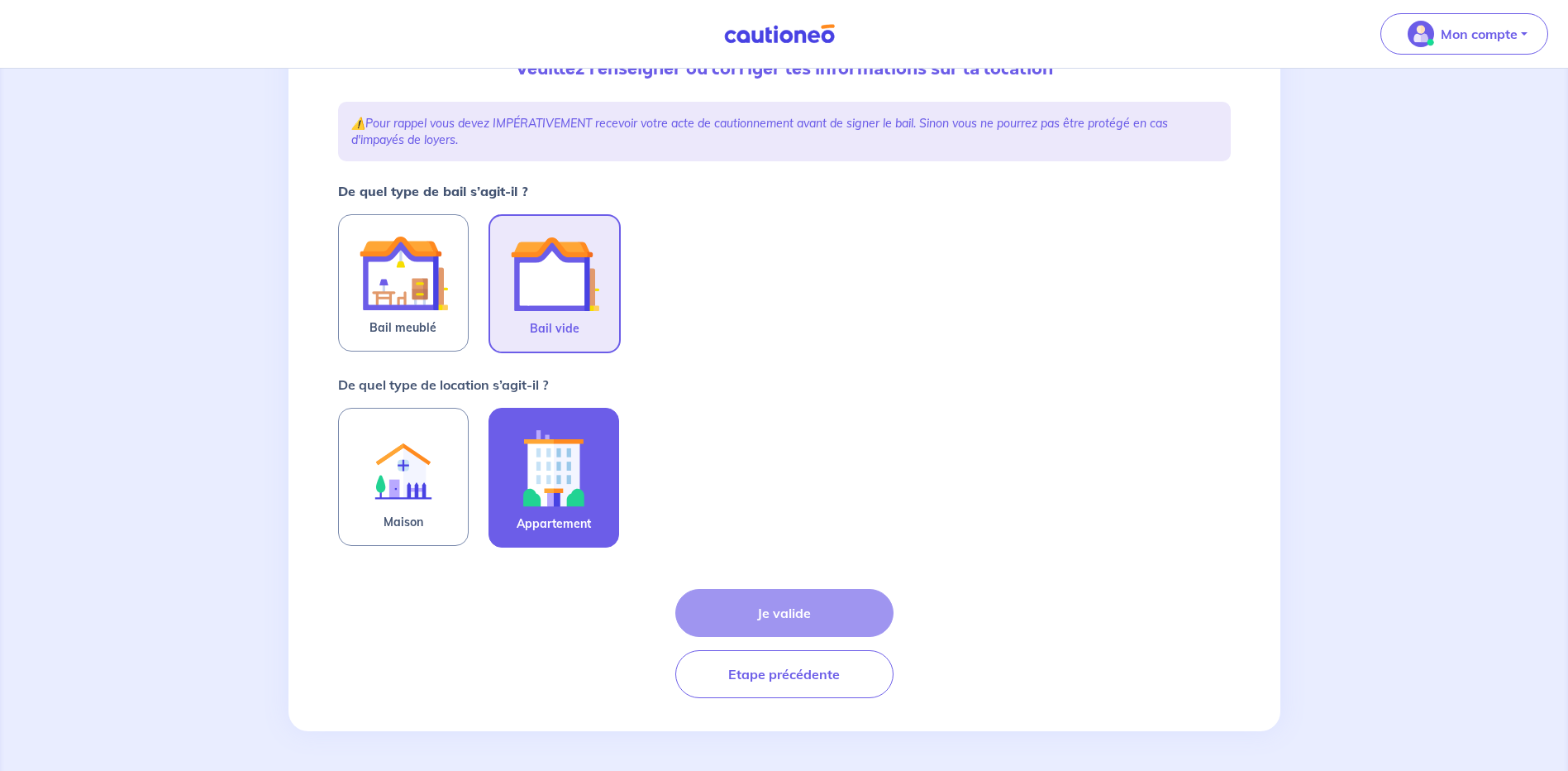
click at [567, 505] on img at bounding box center [554, 467] width 90 height 91
click at [0, 0] on input "Appartement" at bounding box center [0, 0] width 0 height 0
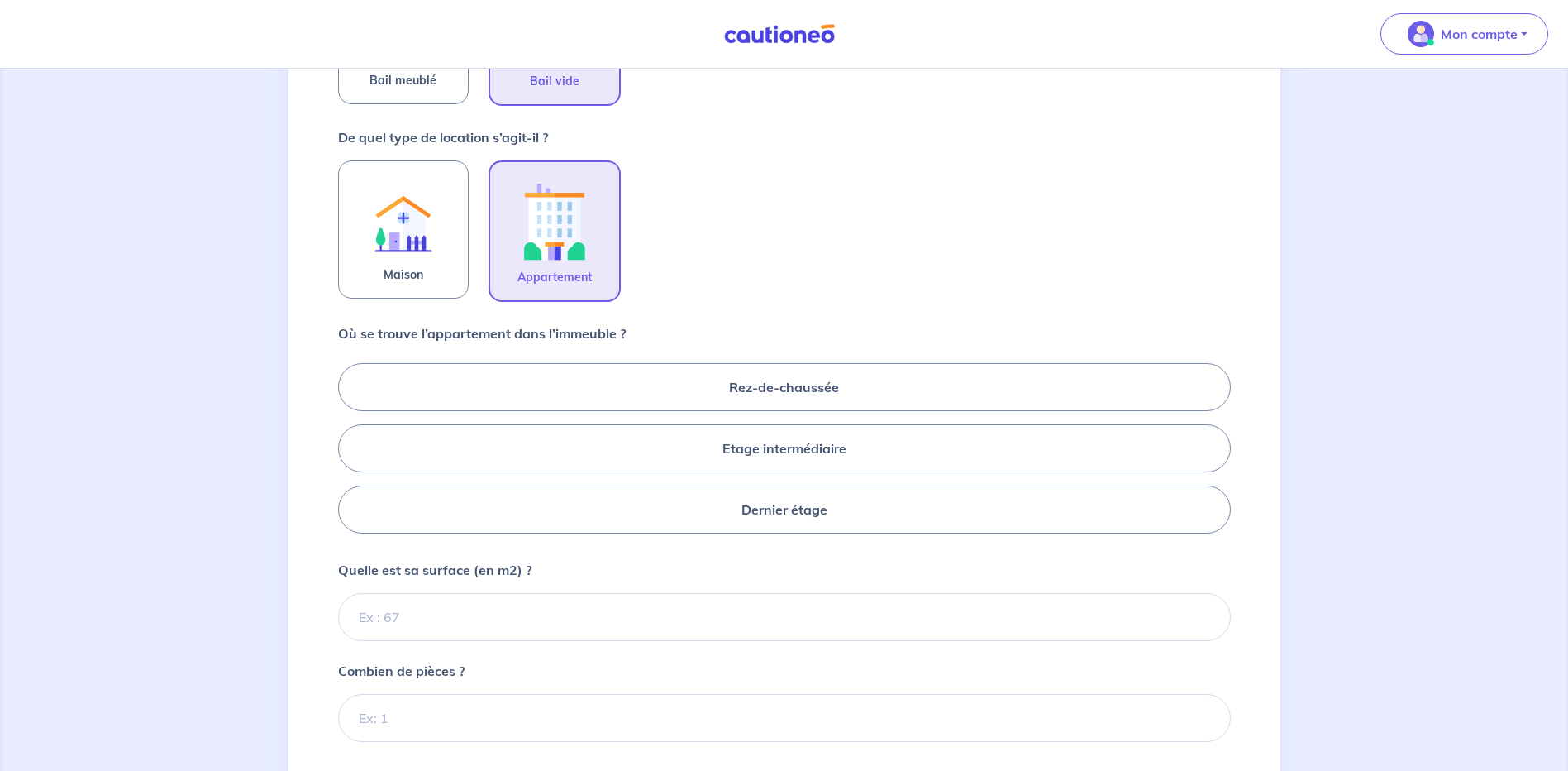
scroll to position [453, 0]
click at [768, 507] on label "Dernier étage" at bounding box center [784, 509] width 892 height 48
click at [349, 452] on input "Dernier étage" at bounding box center [343, 447] width 11 height 11
radio input "true"
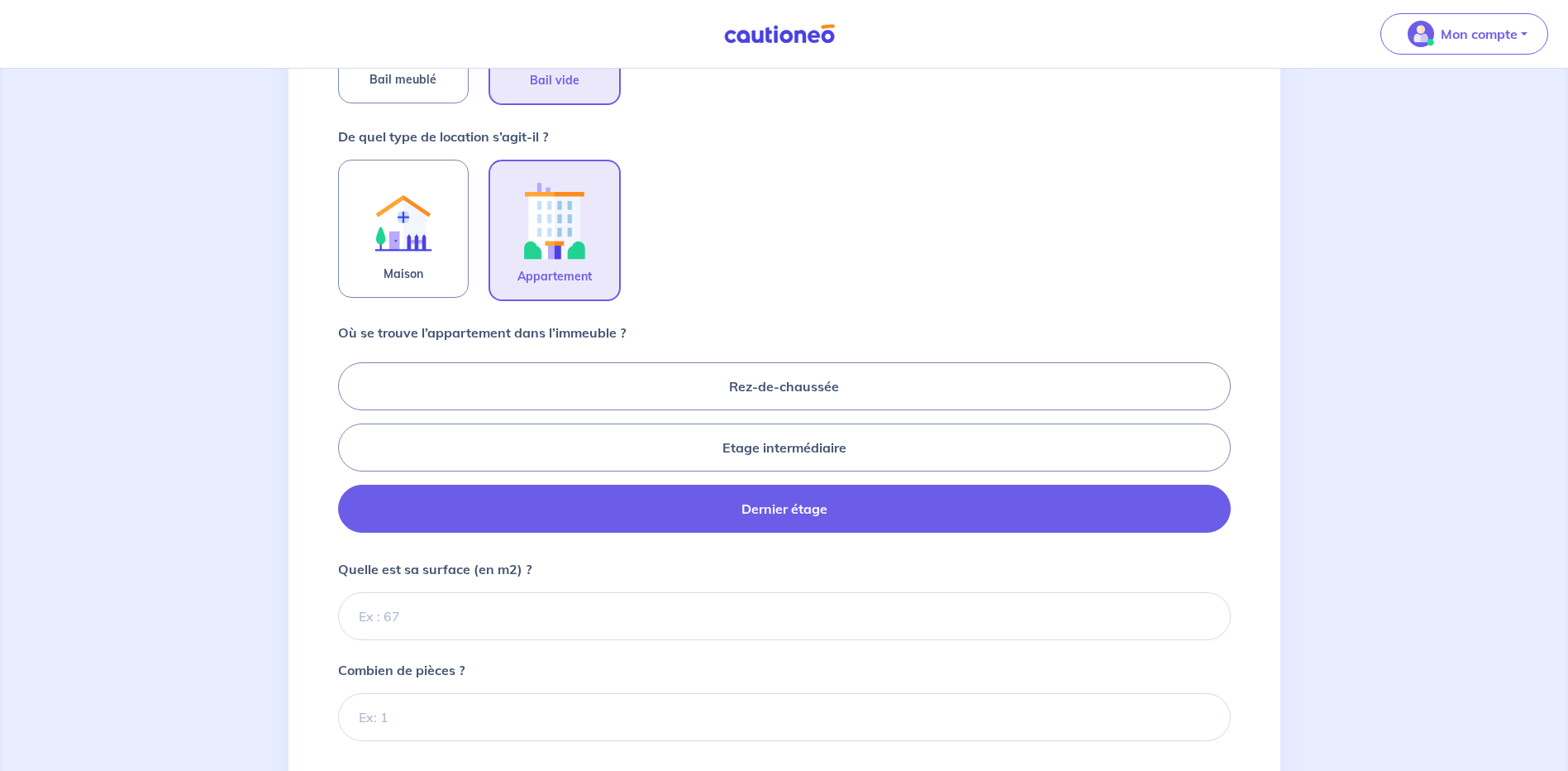
scroll to position [536, 0]
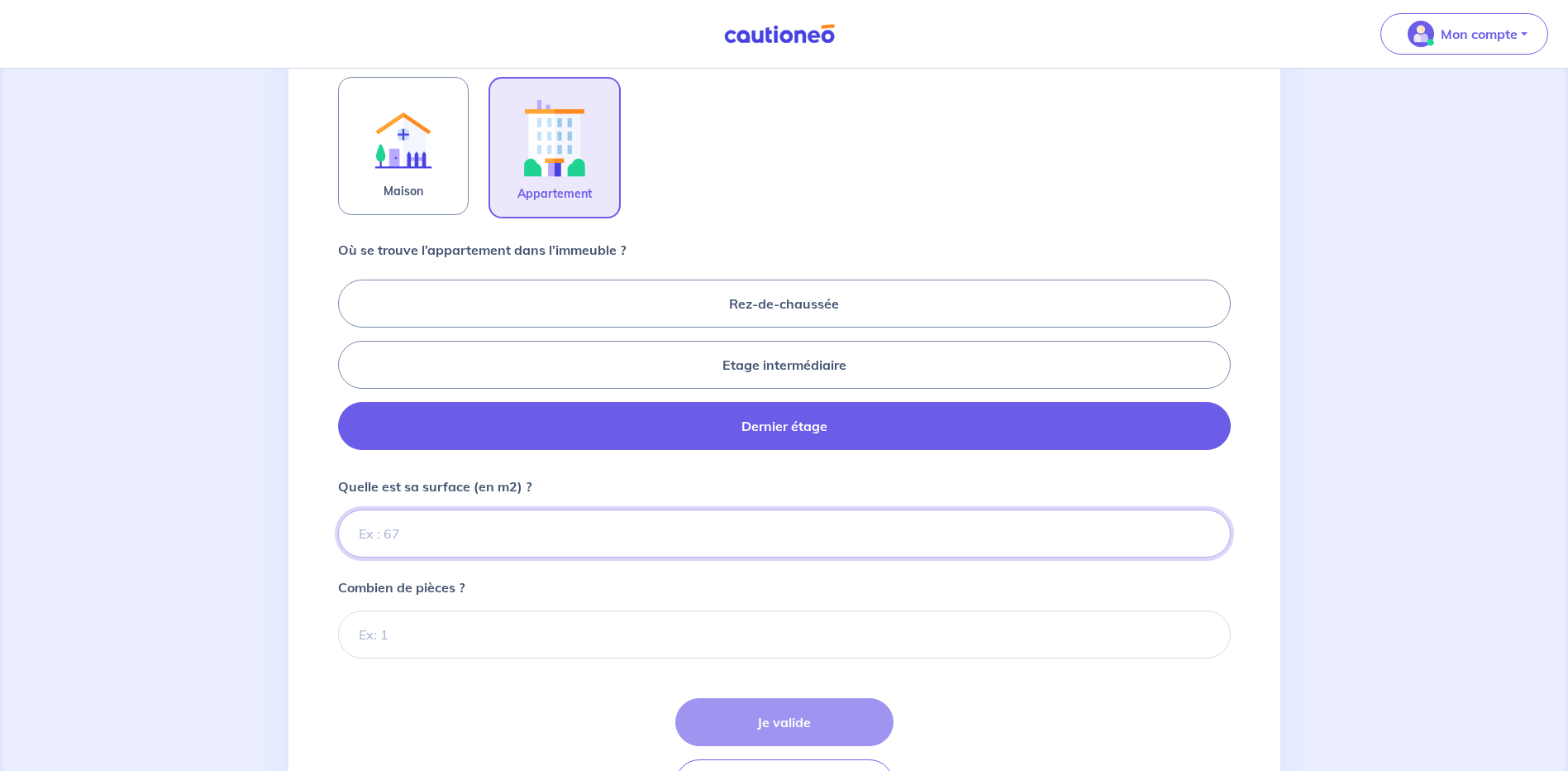
click at [478, 538] on input "Quelle est sa surface (en m2) ?" at bounding box center [784, 534] width 892 height 48
type input "93.40"
click at [461, 626] on input "Combien de pièces ?" at bounding box center [784, 634] width 892 height 48
type input "4"
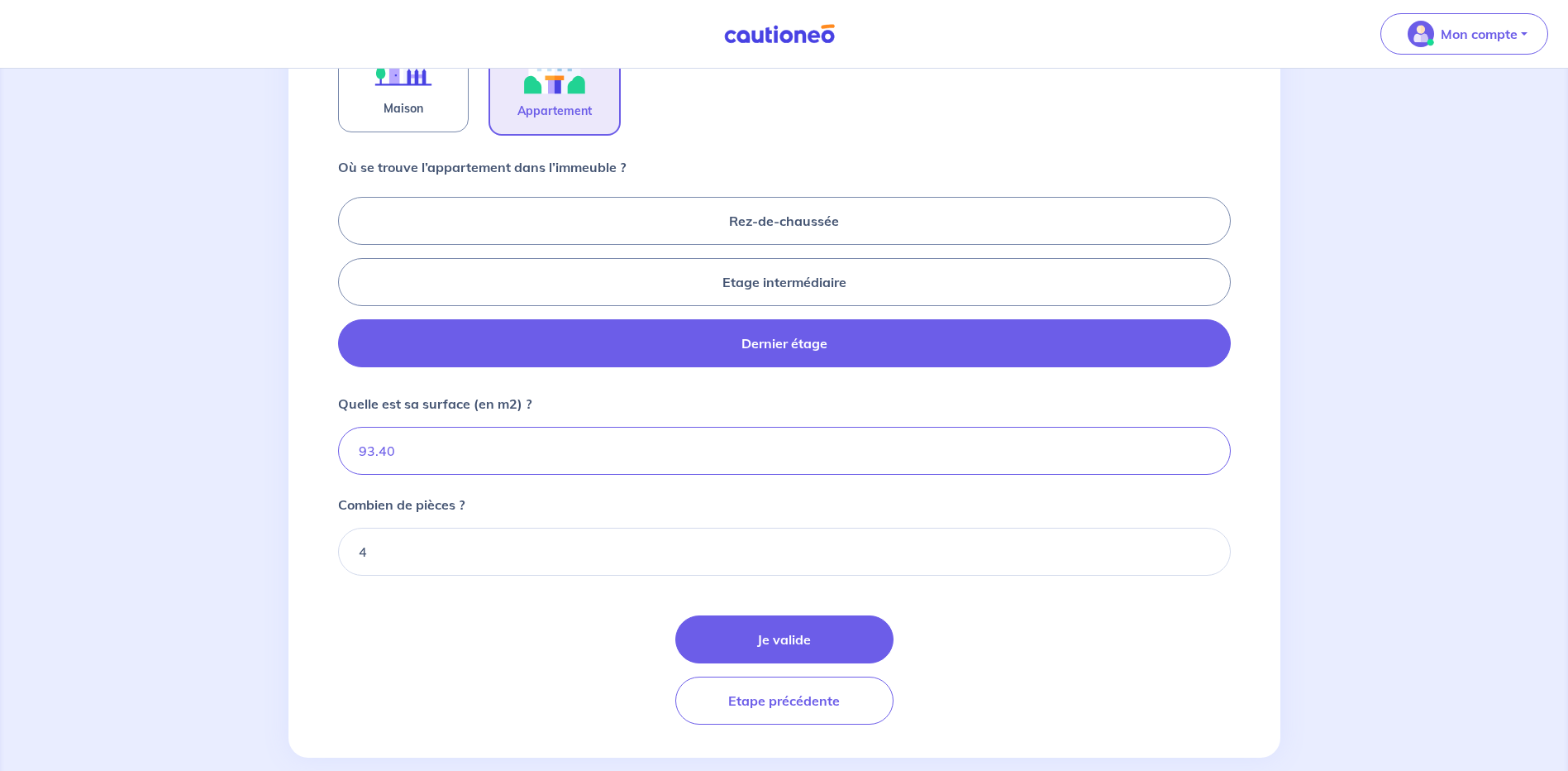
scroll to position [645, 0]
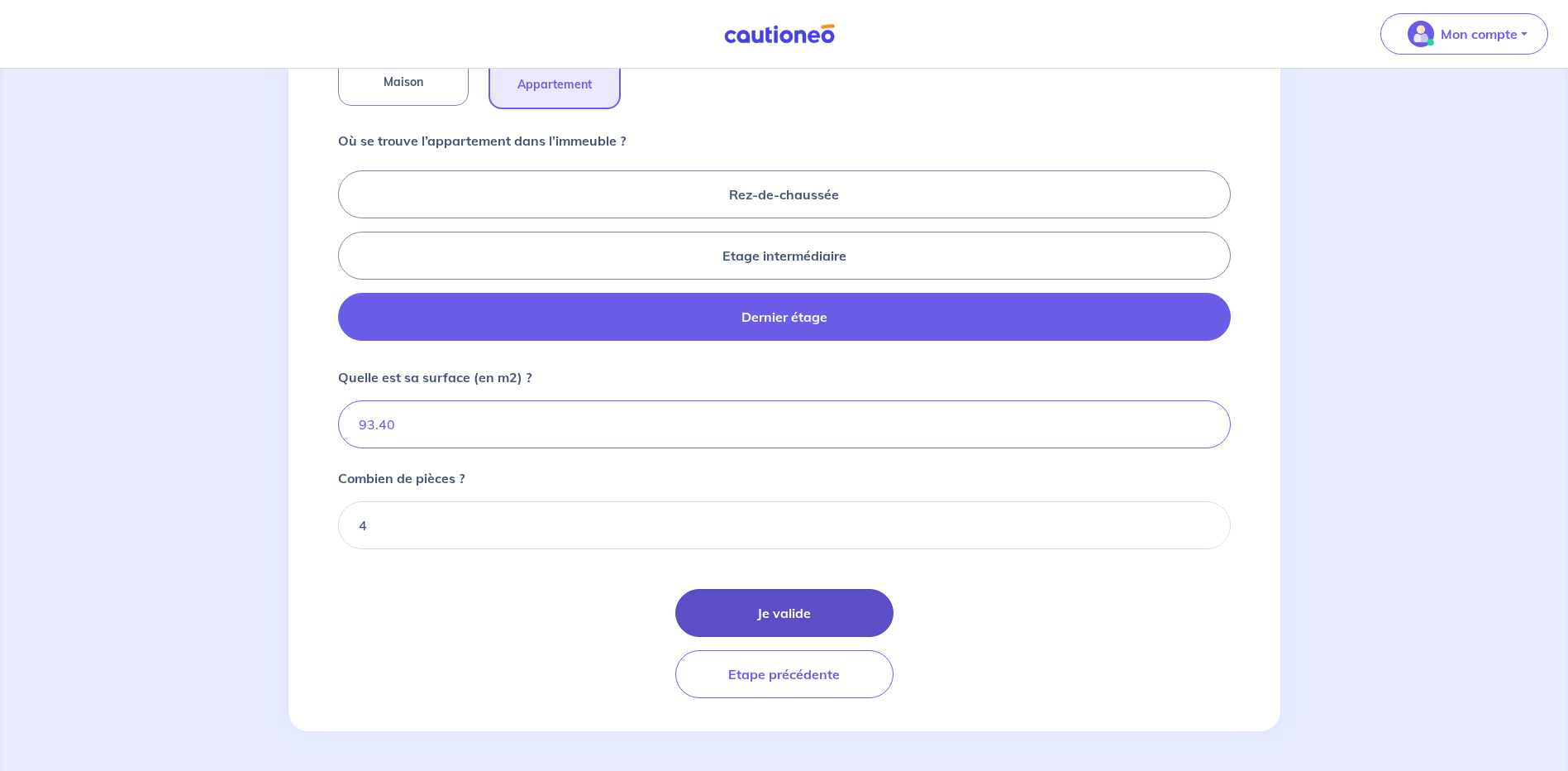
click at [815, 607] on button "Je valide" at bounding box center [784, 613] width 218 height 48
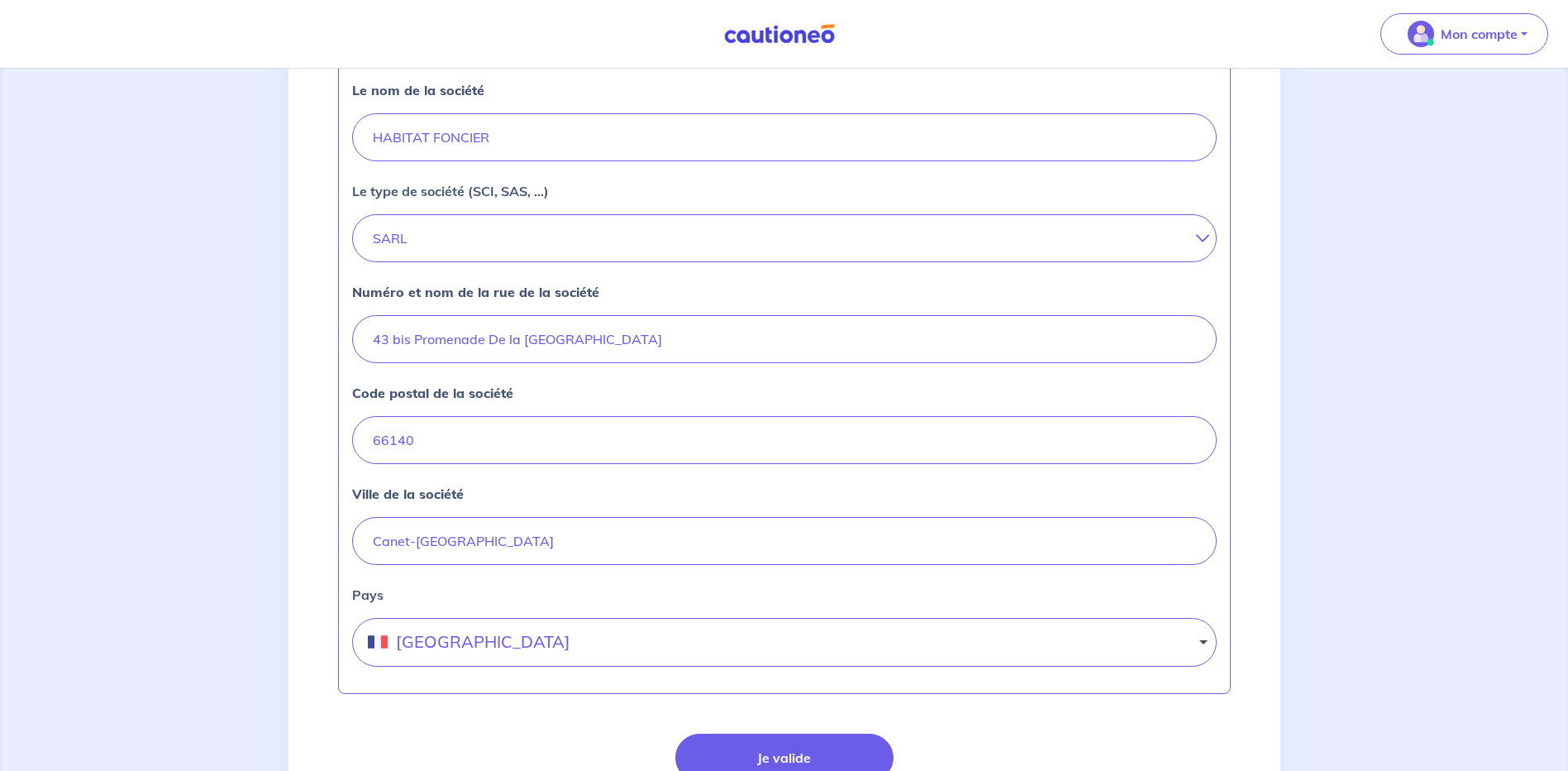
scroll to position [632, 0]
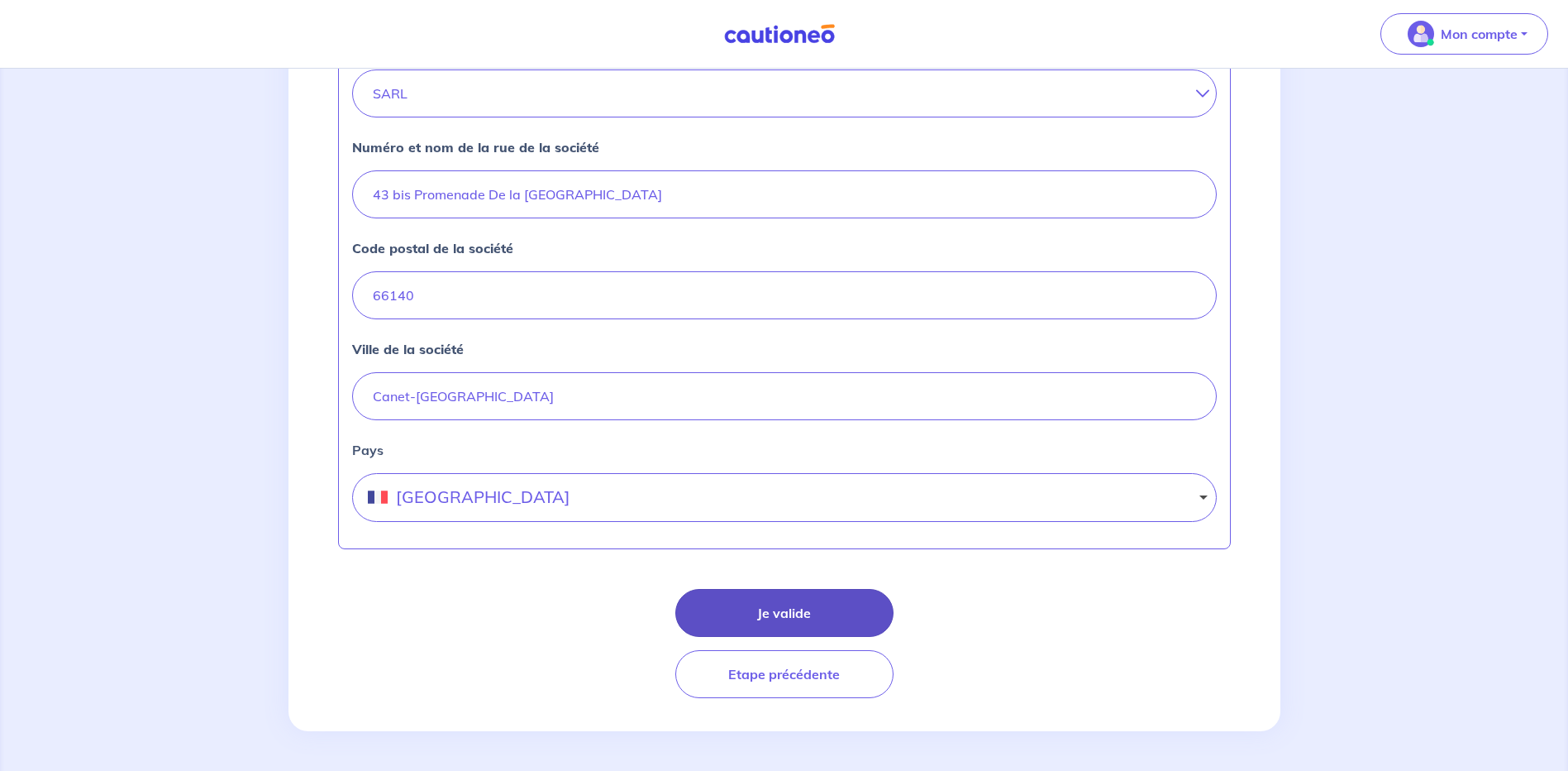
click at [799, 609] on button "Je valide" at bounding box center [784, 613] width 218 height 48
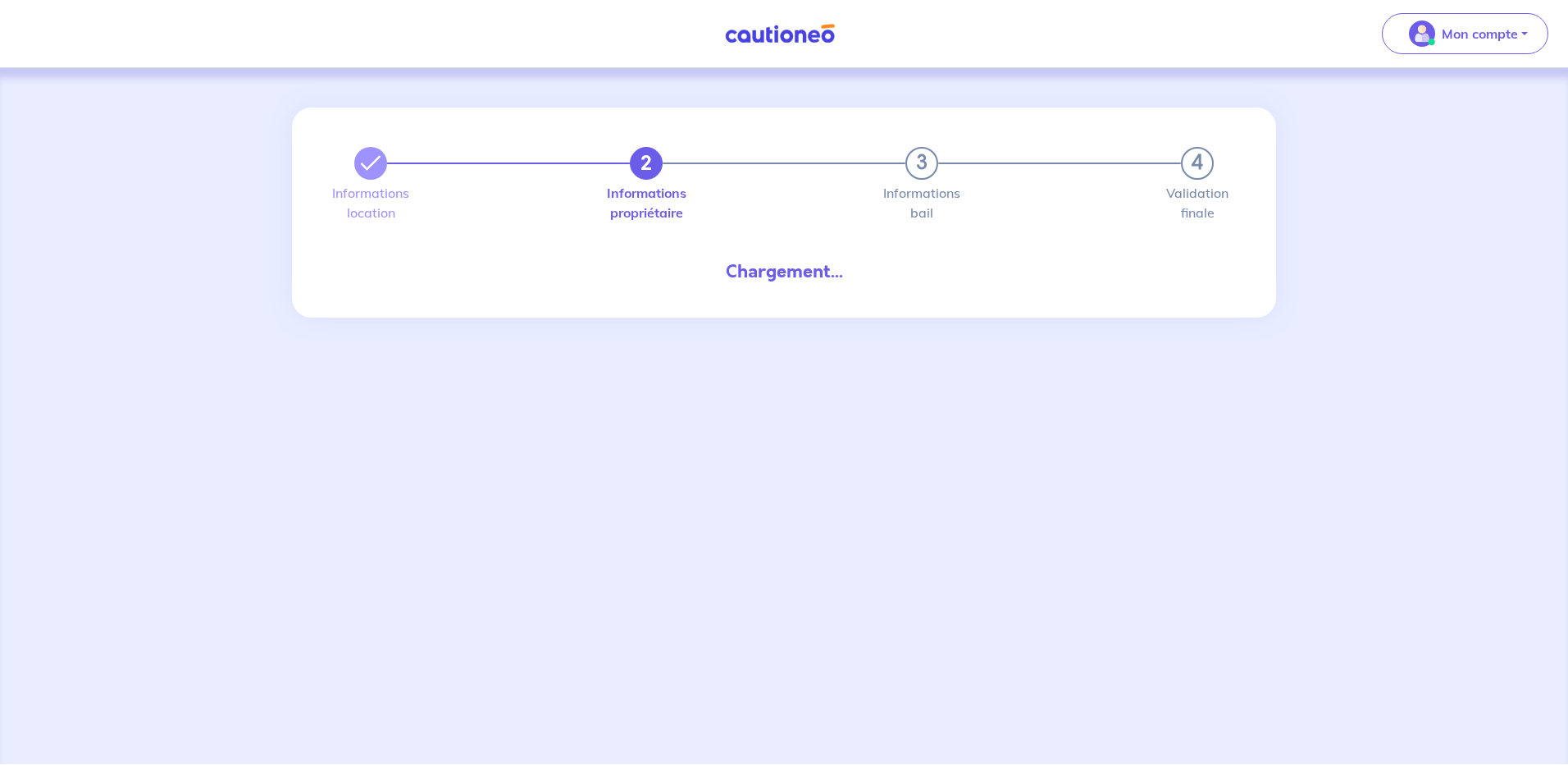
select select "FR"
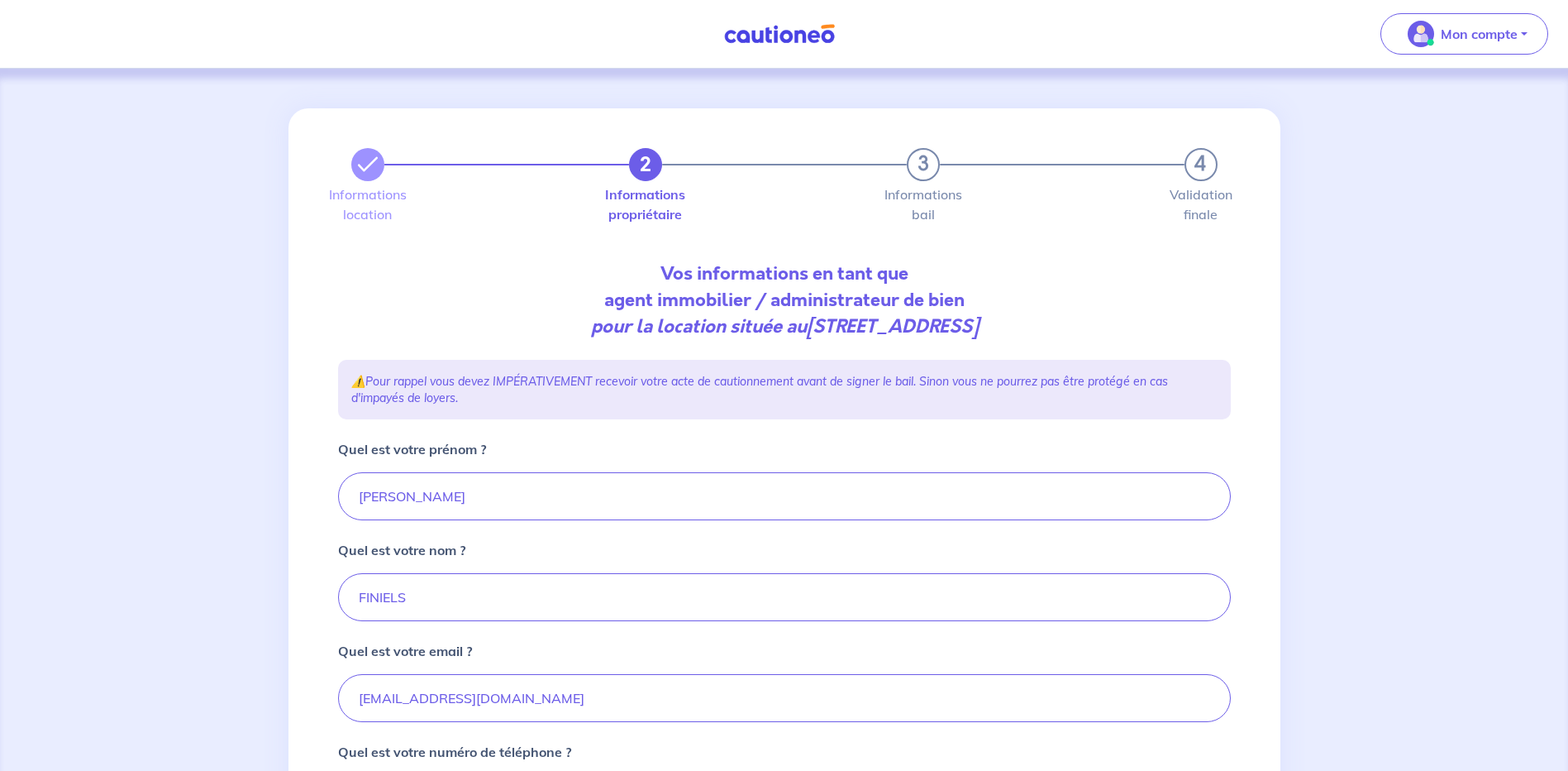
scroll to position [248, 0]
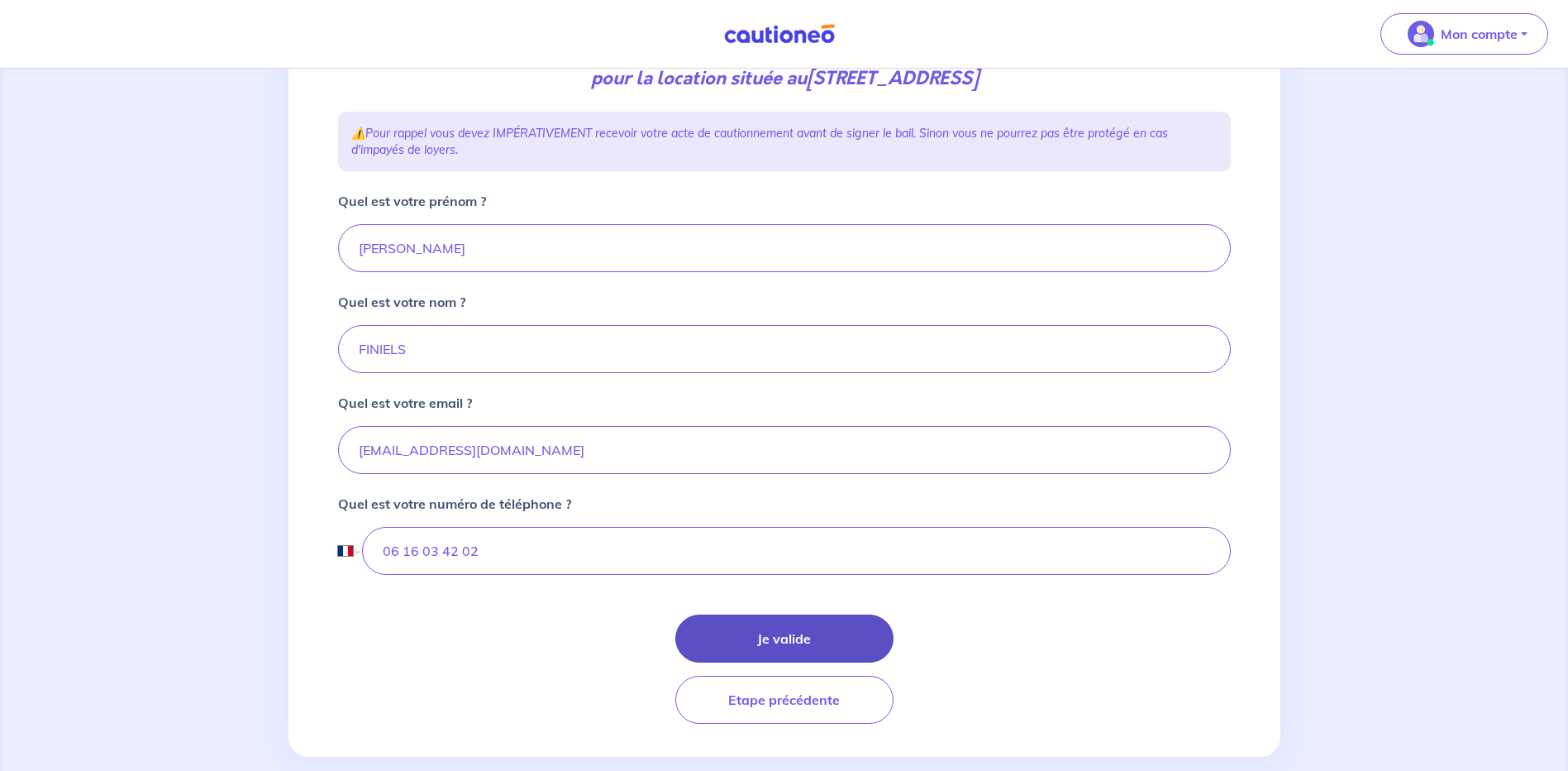
click at [786, 636] on button "Je valide" at bounding box center [784, 638] width 218 height 48
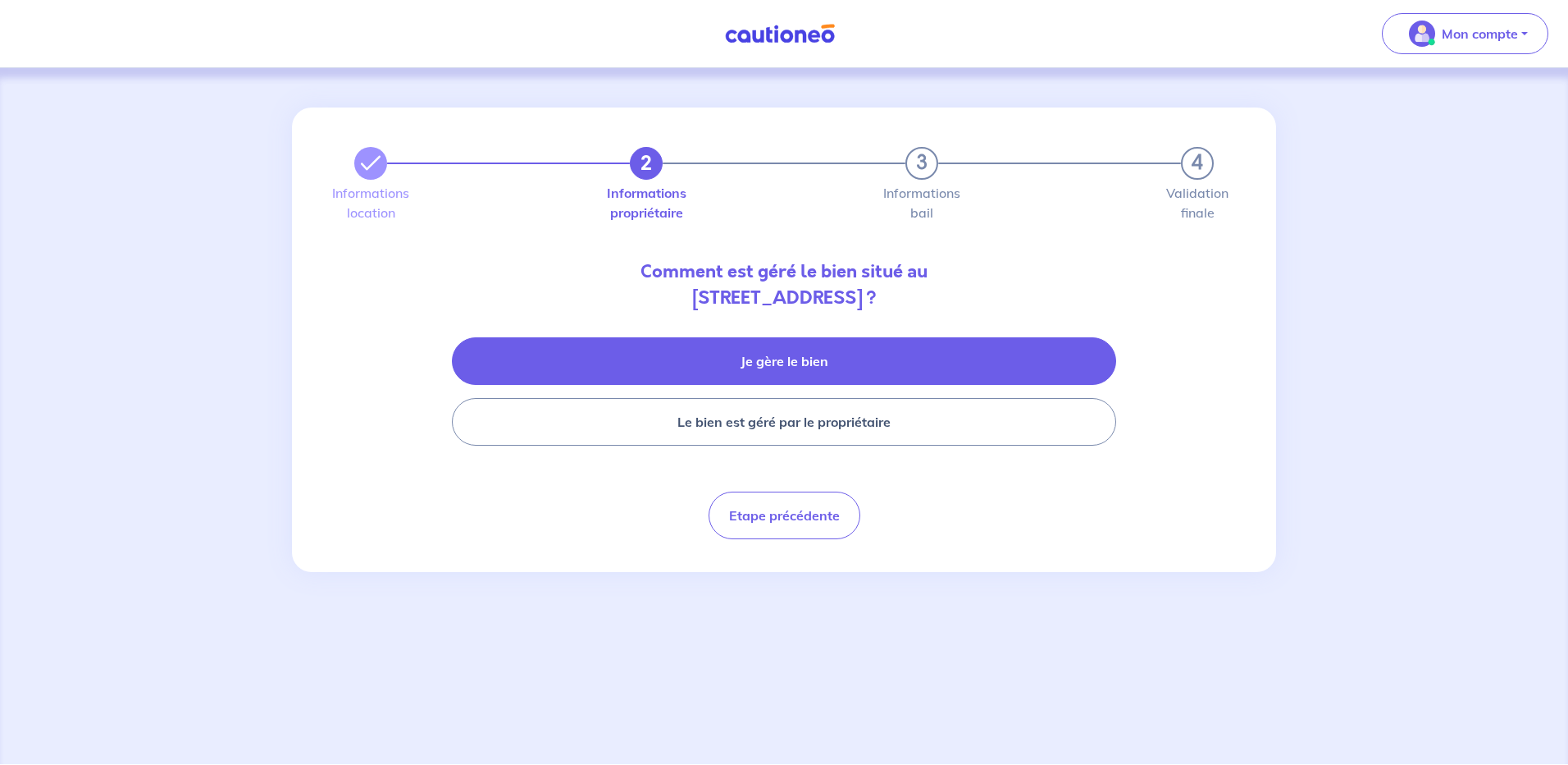
click at [801, 366] on button "Je gère le bien" at bounding box center [783, 361] width 664 height 48
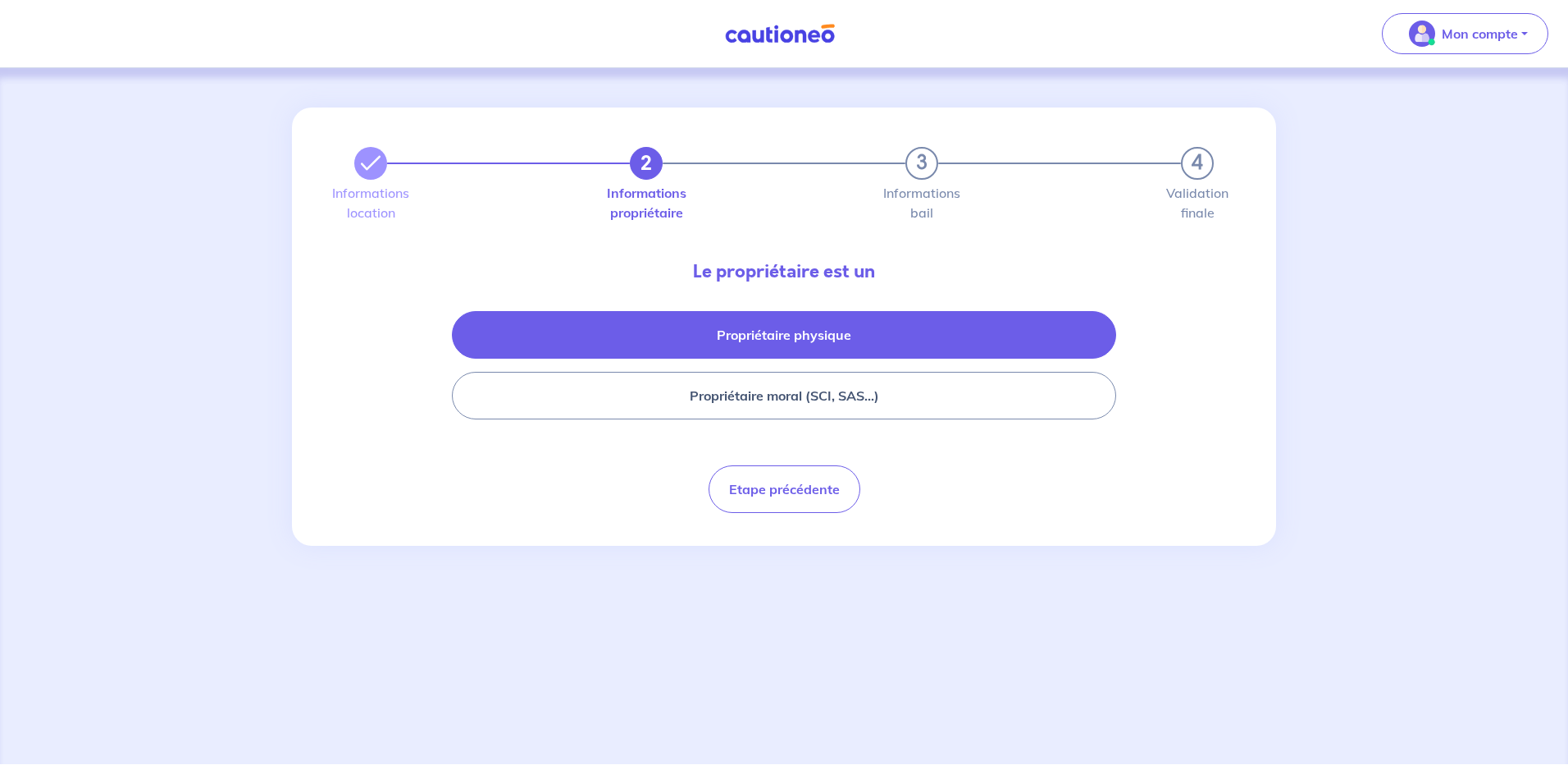
click at [823, 331] on button "Propriétaire physique" at bounding box center [783, 334] width 664 height 48
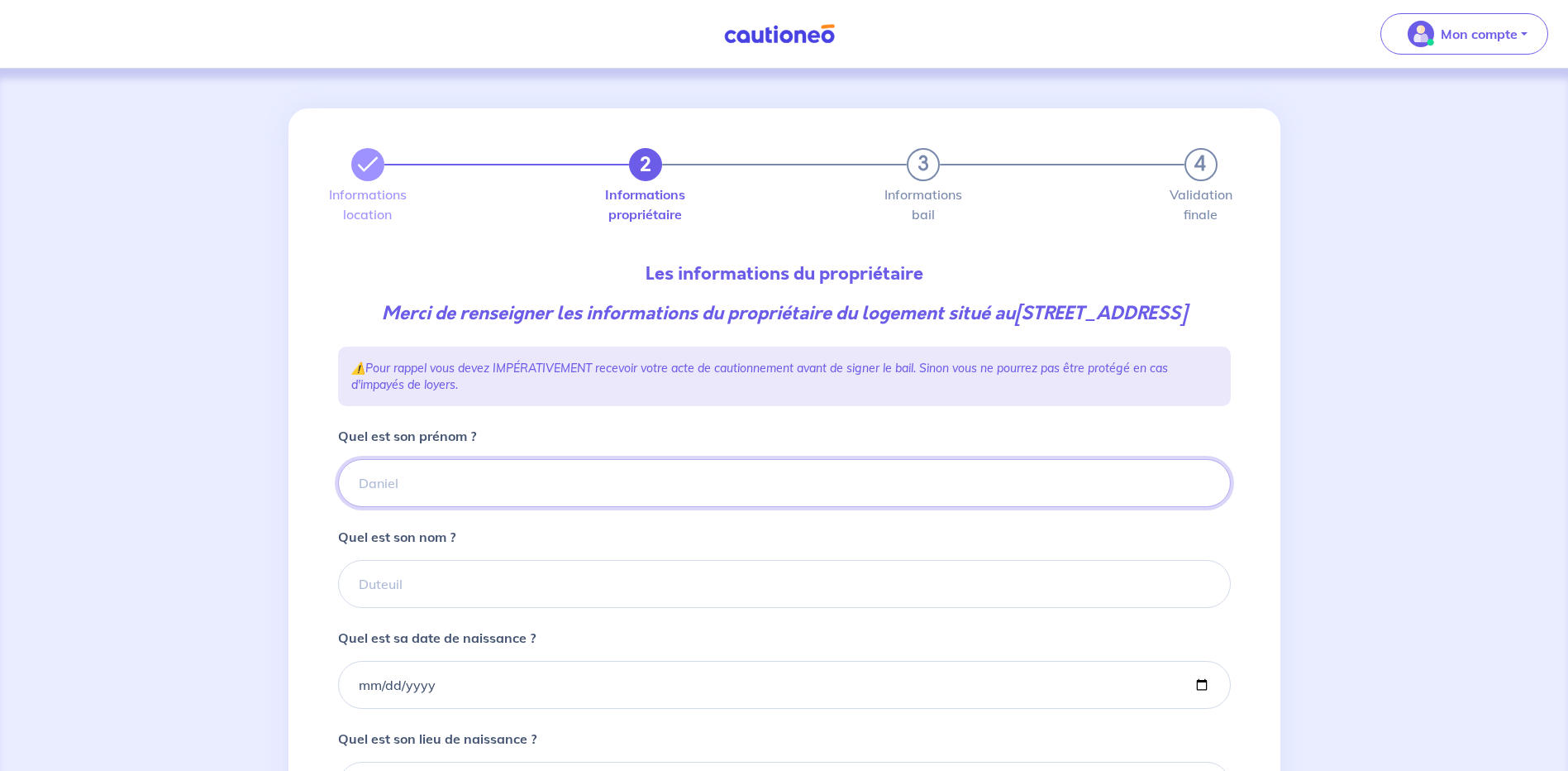
click at [659, 507] on input "Quel est son prénom ?" at bounding box center [784, 483] width 892 height 48
type input "Antoine"
click at [554, 608] on input "Quel est son nom ?" at bounding box center [784, 584] width 892 height 48
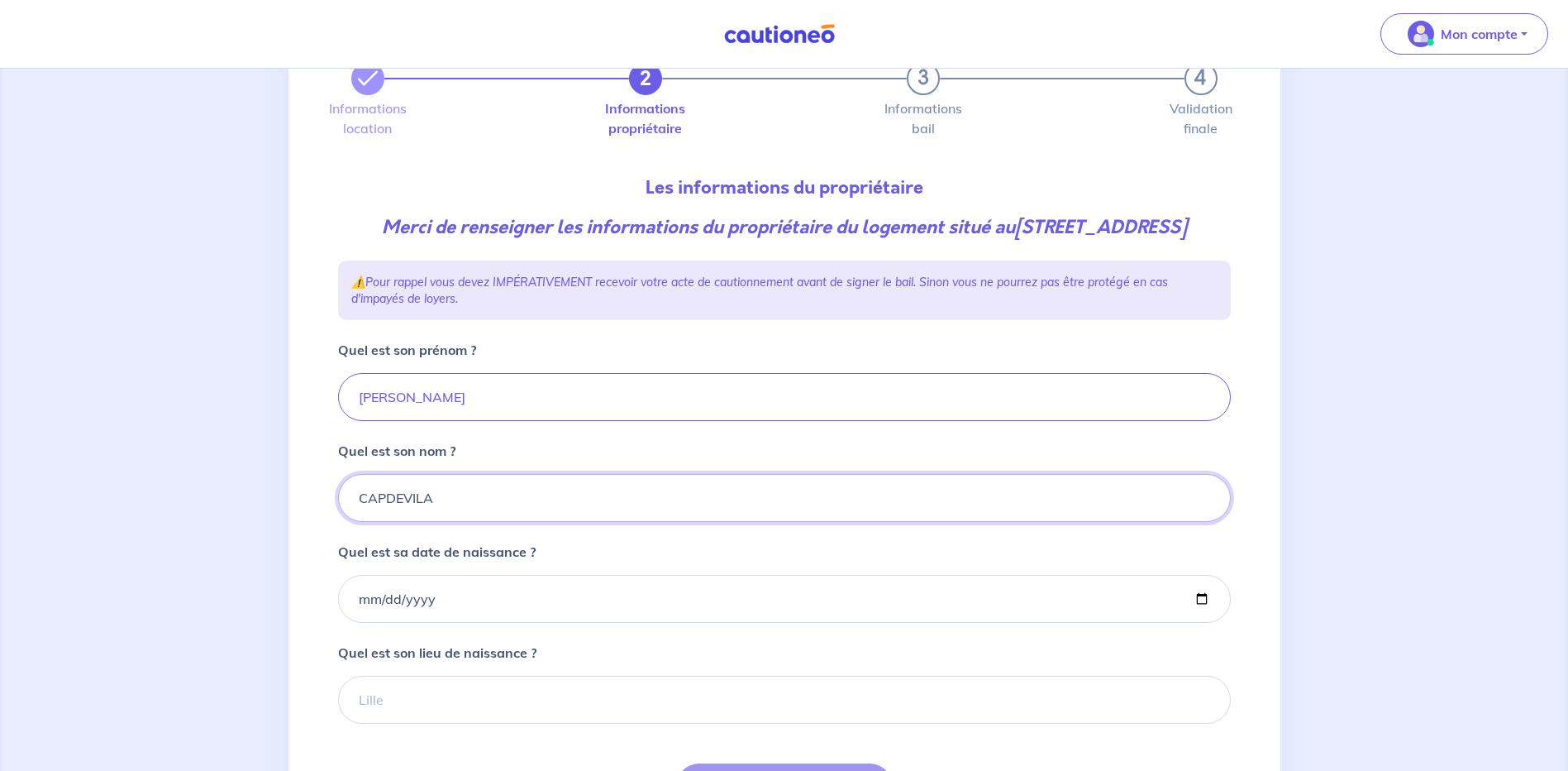
scroll to position [248, 0]
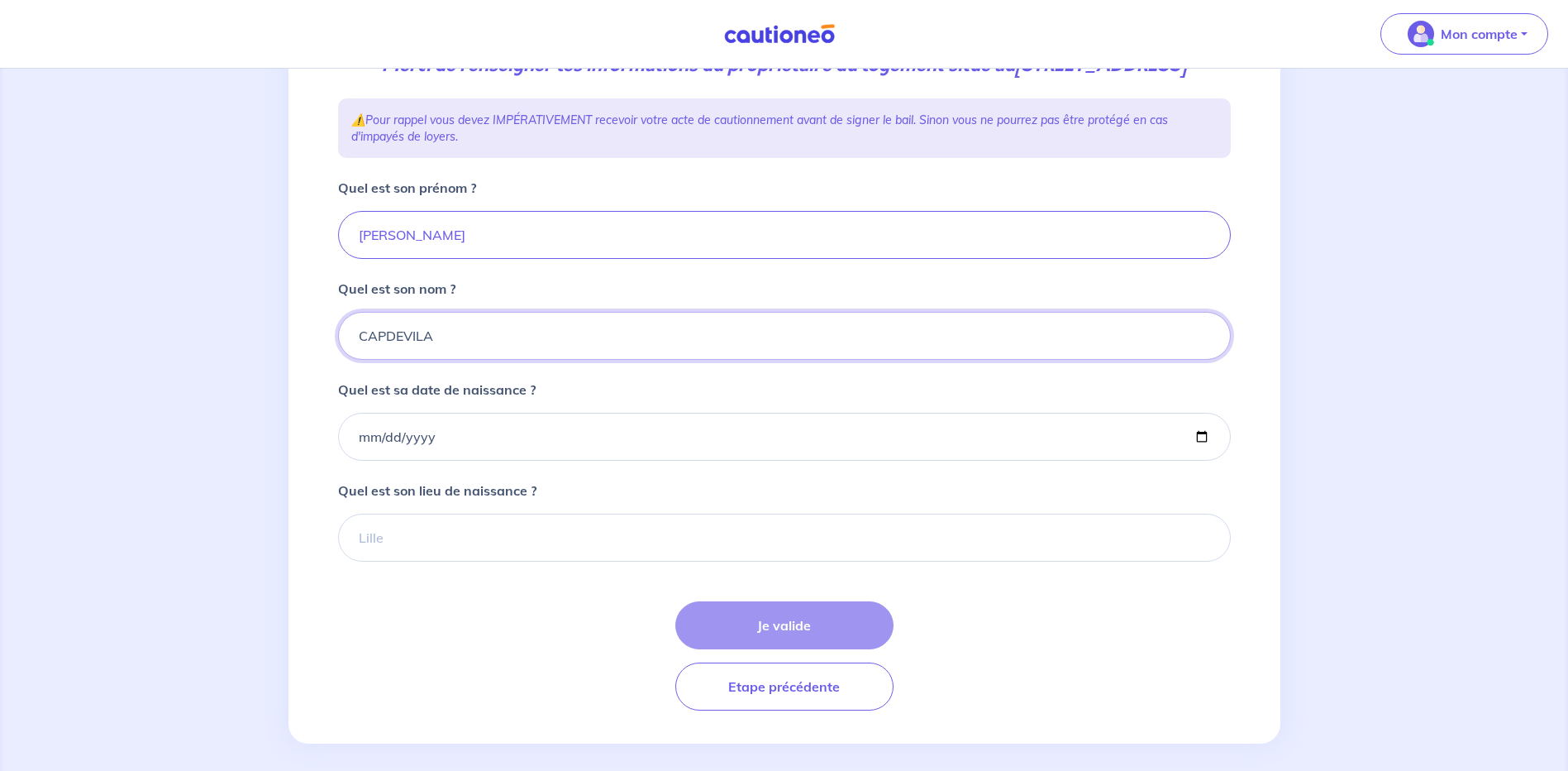
type input "CAPDEVILA"
click at [462, 461] on input "Quel est sa date de naissance ?" at bounding box center [784, 437] width 892 height 48
type input "1964-11-21"
click at [428, 561] on input "Quel est son lieu de naissance ?" at bounding box center [784, 537] width 892 height 48
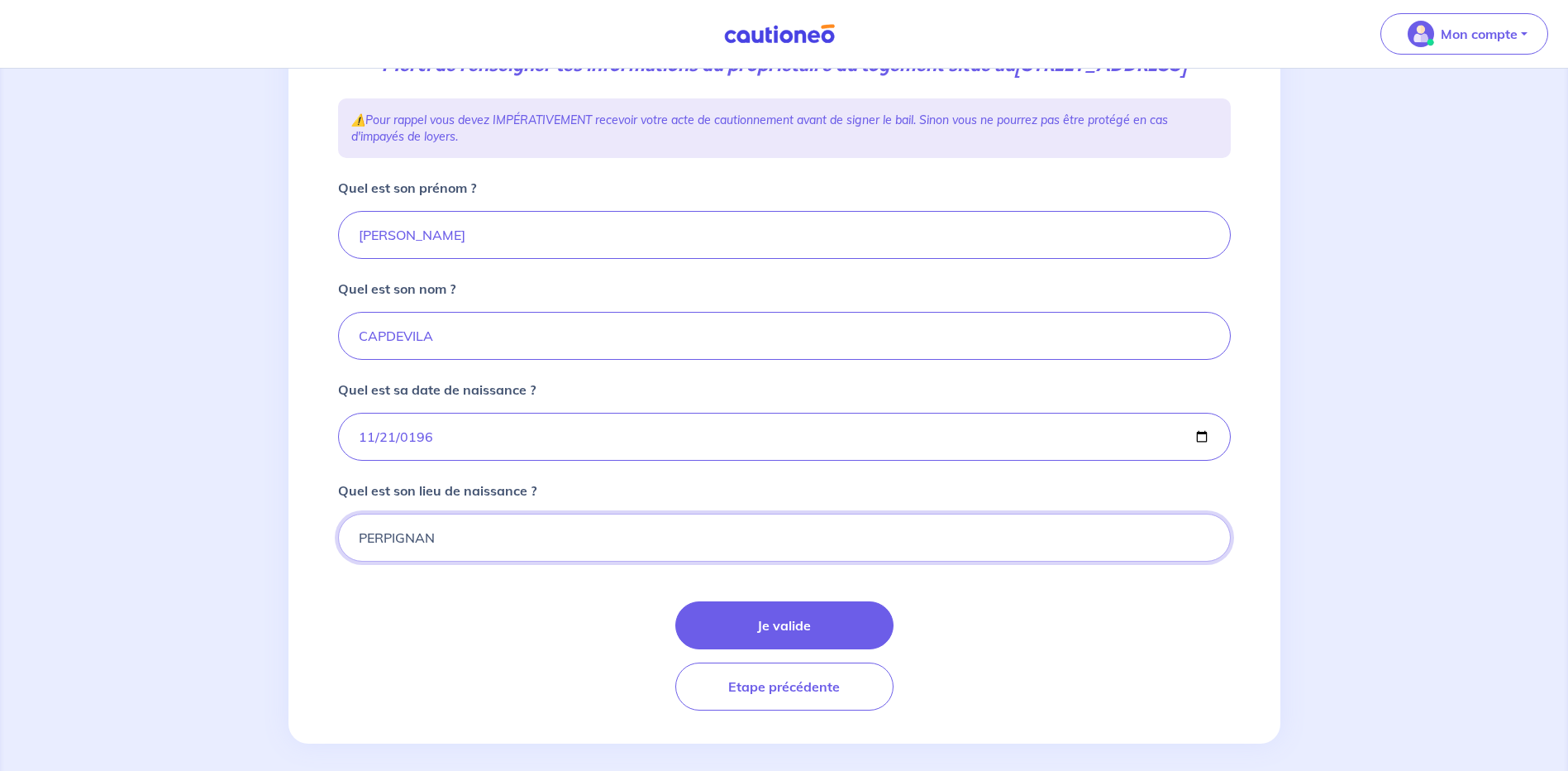
type input "PERPIGNAN"
click at [1155, 686] on div "Je valide Etape précédente" at bounding box center [784, 656] width 892 height 109
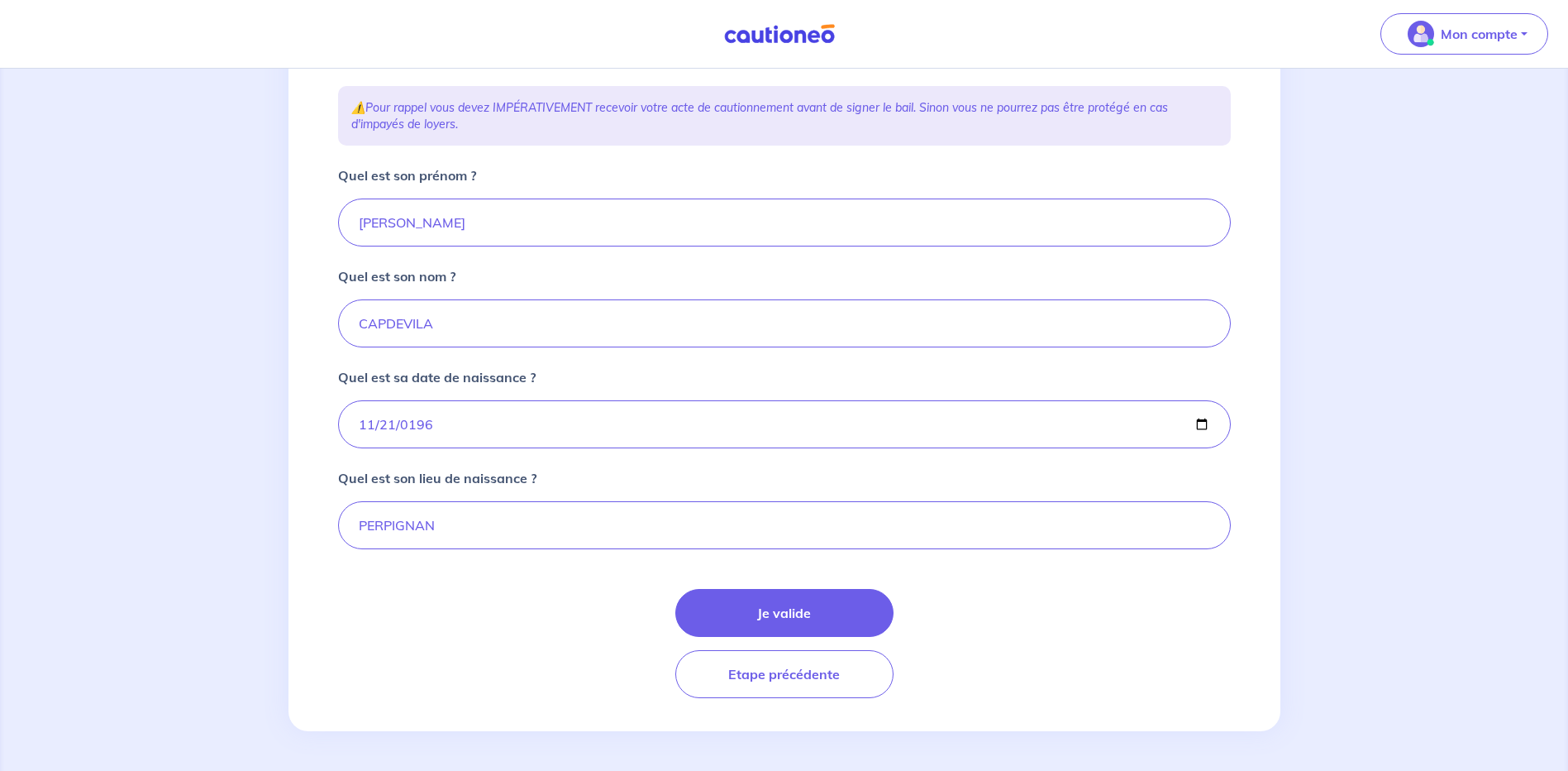
scroll to position [287, 0]
click at [807, 608] on button "Je valide" at bounding box center [784, 613] width 218 height 48
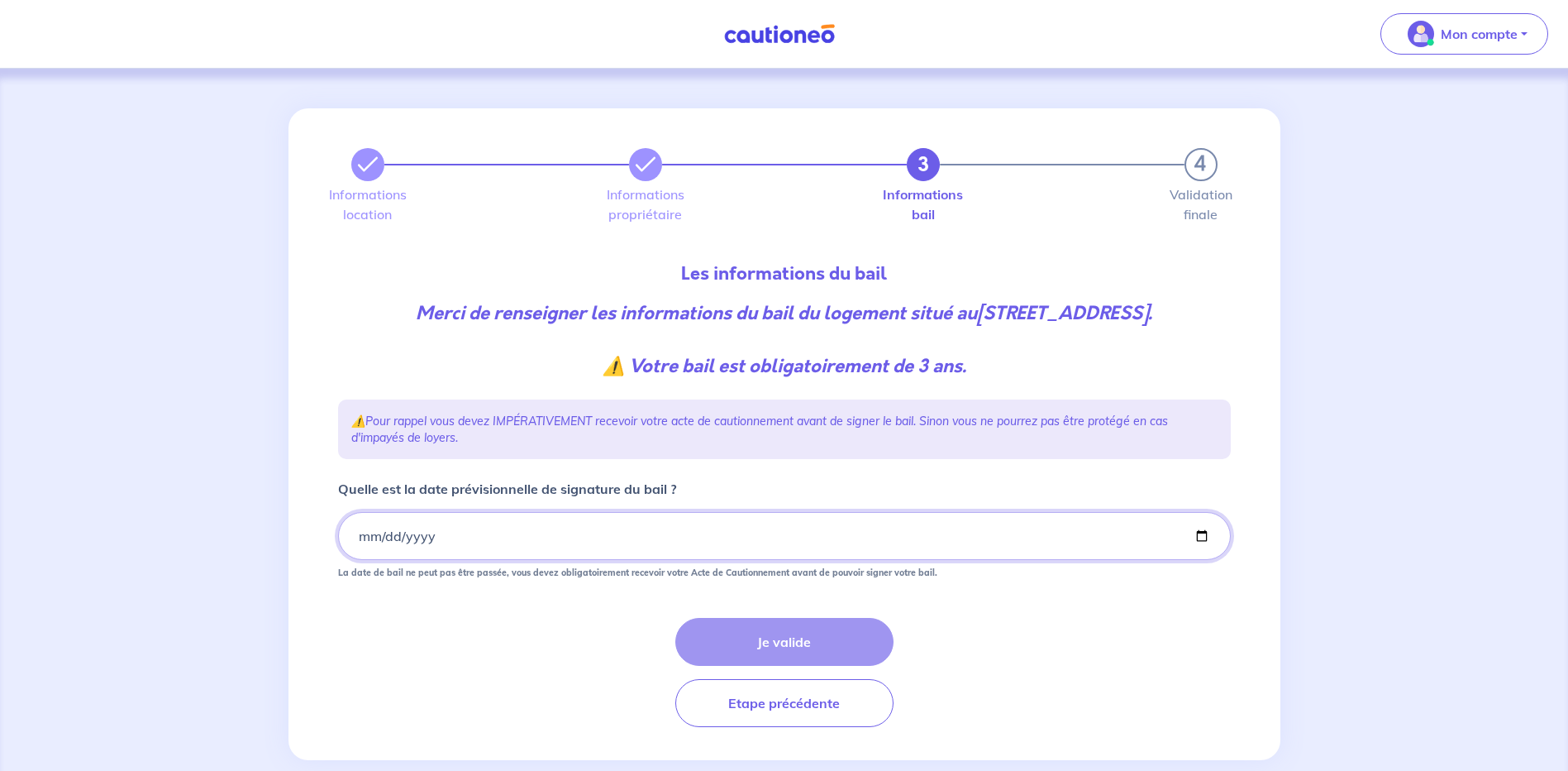
click at [478, 560] on input "Quelle est la date prévisionnelle de signature du bail ?" at bounding box center [784, 536] width 892 height 48
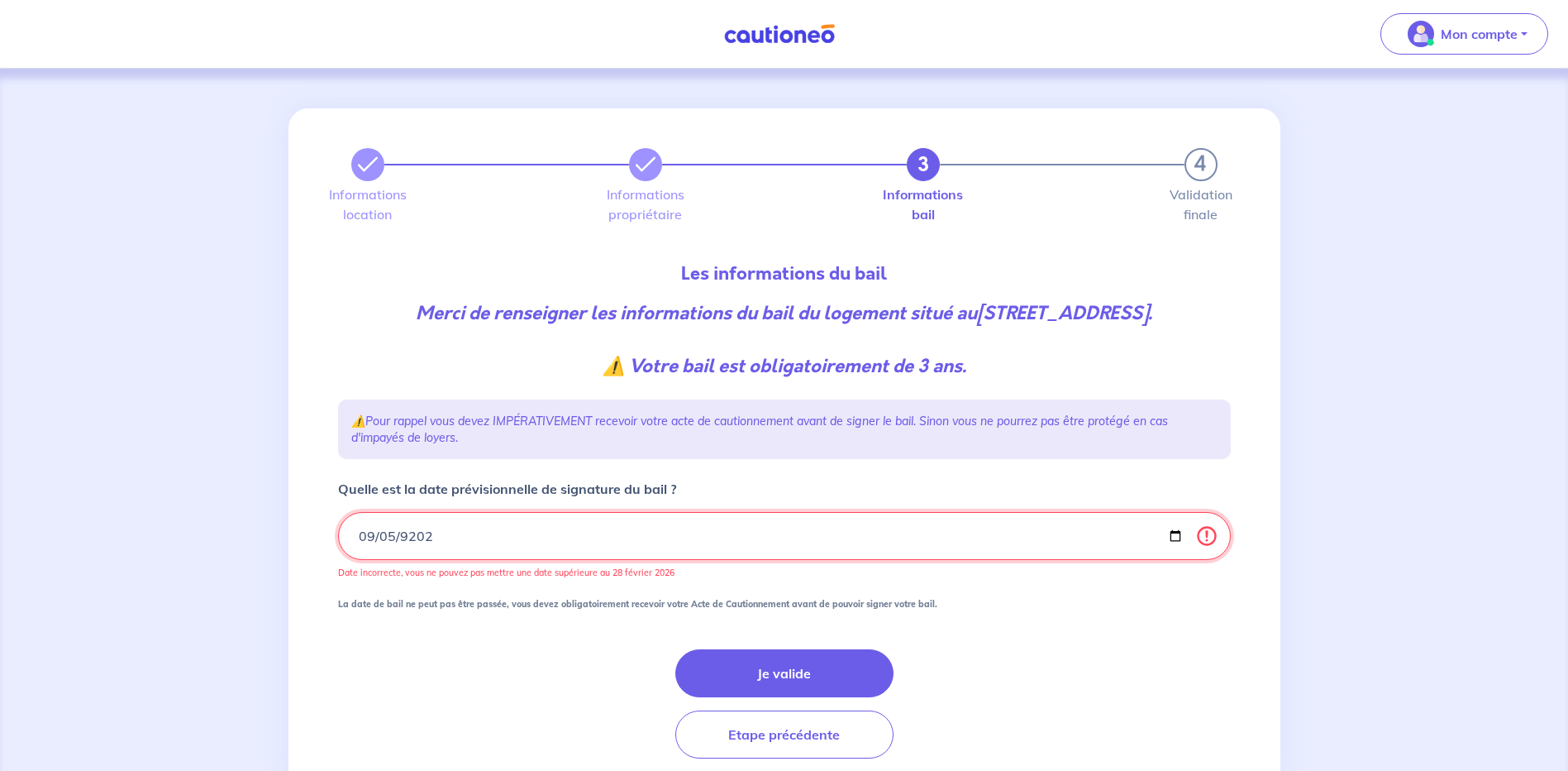
type input "2025-09-05"
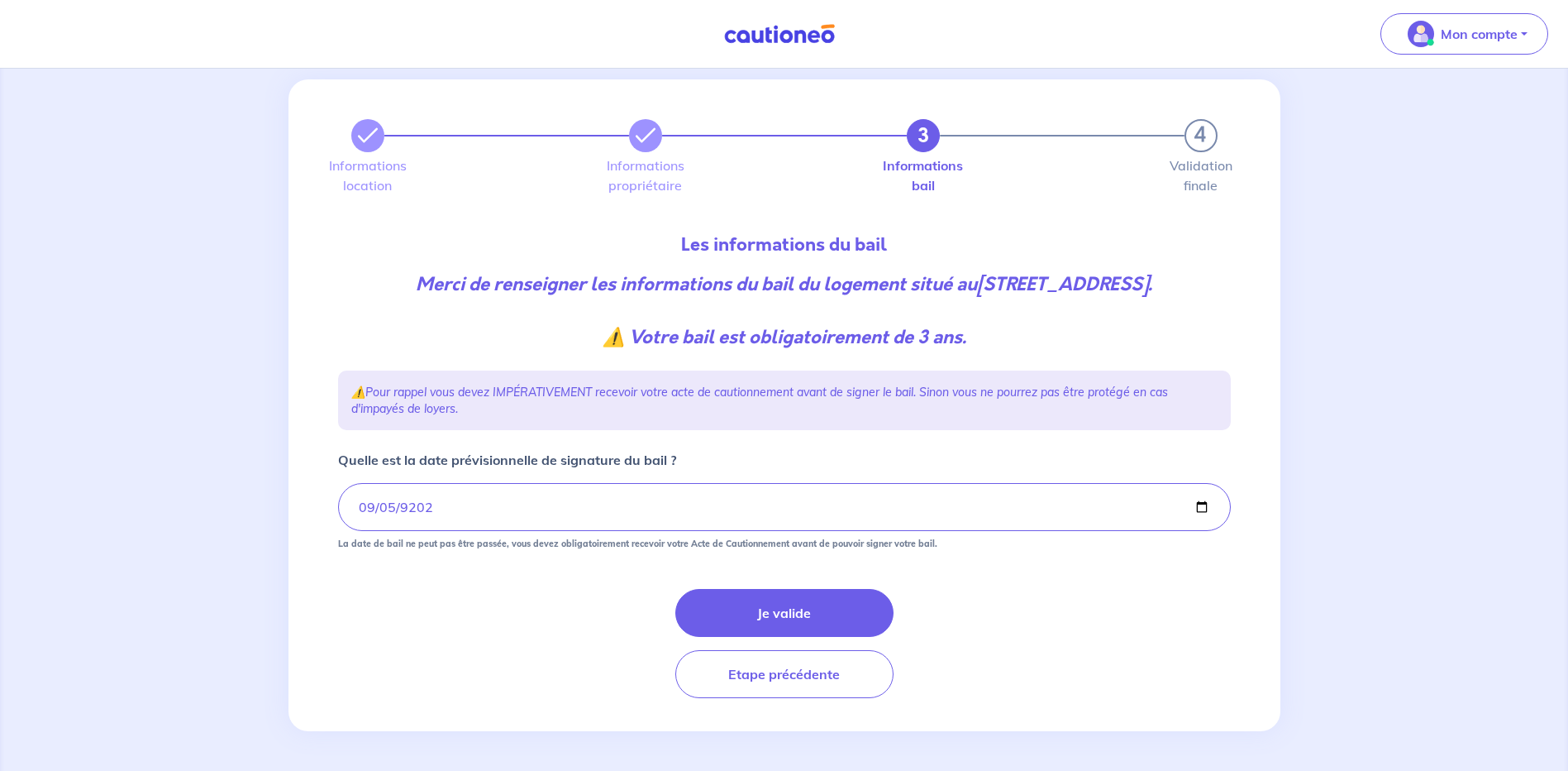
scroll to position [55, 0]
click at [788, 614] on button "Je valide" at bounding box center [784, 613] width 218 height 48
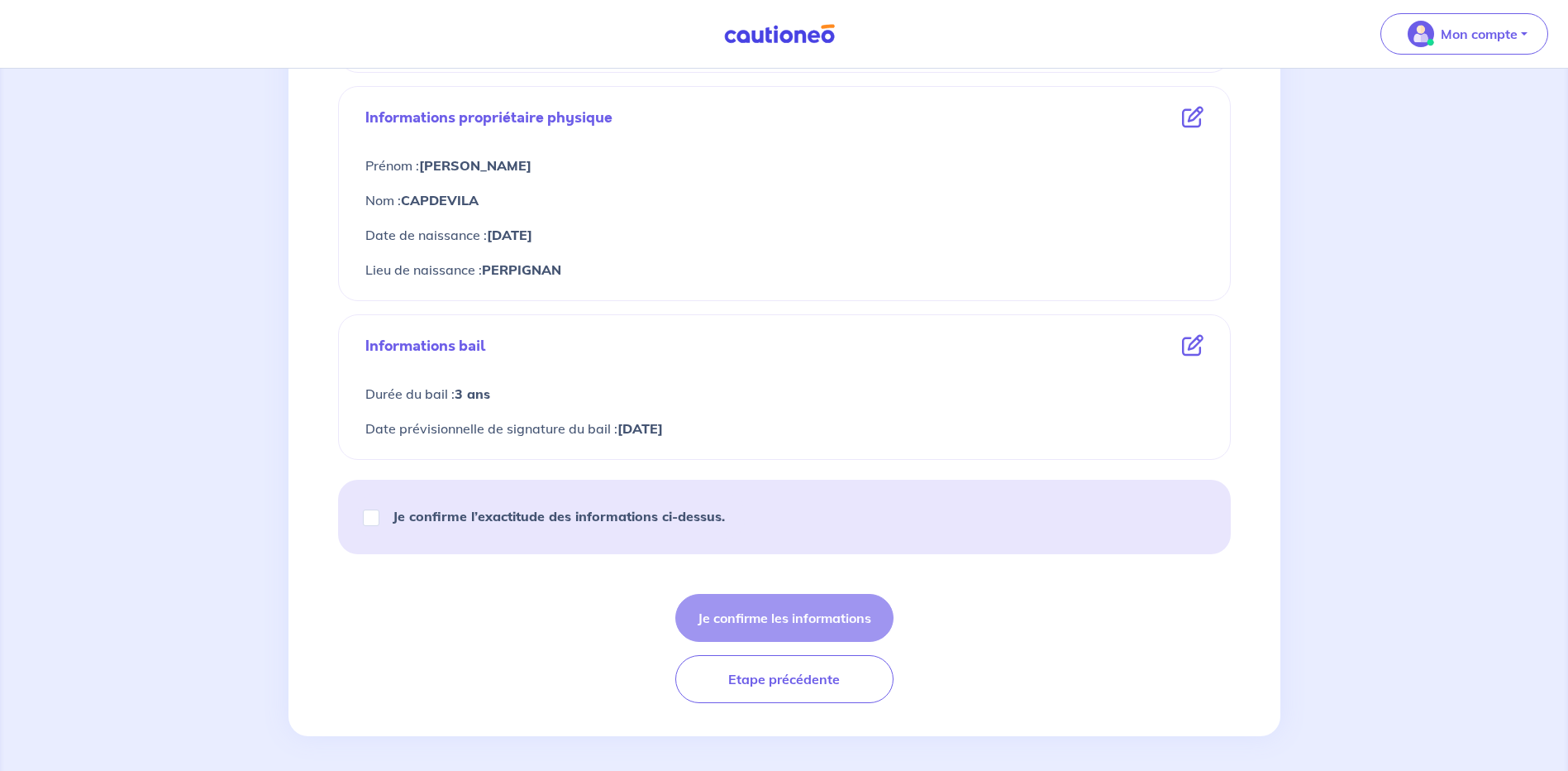
scroll to position [616, 0]
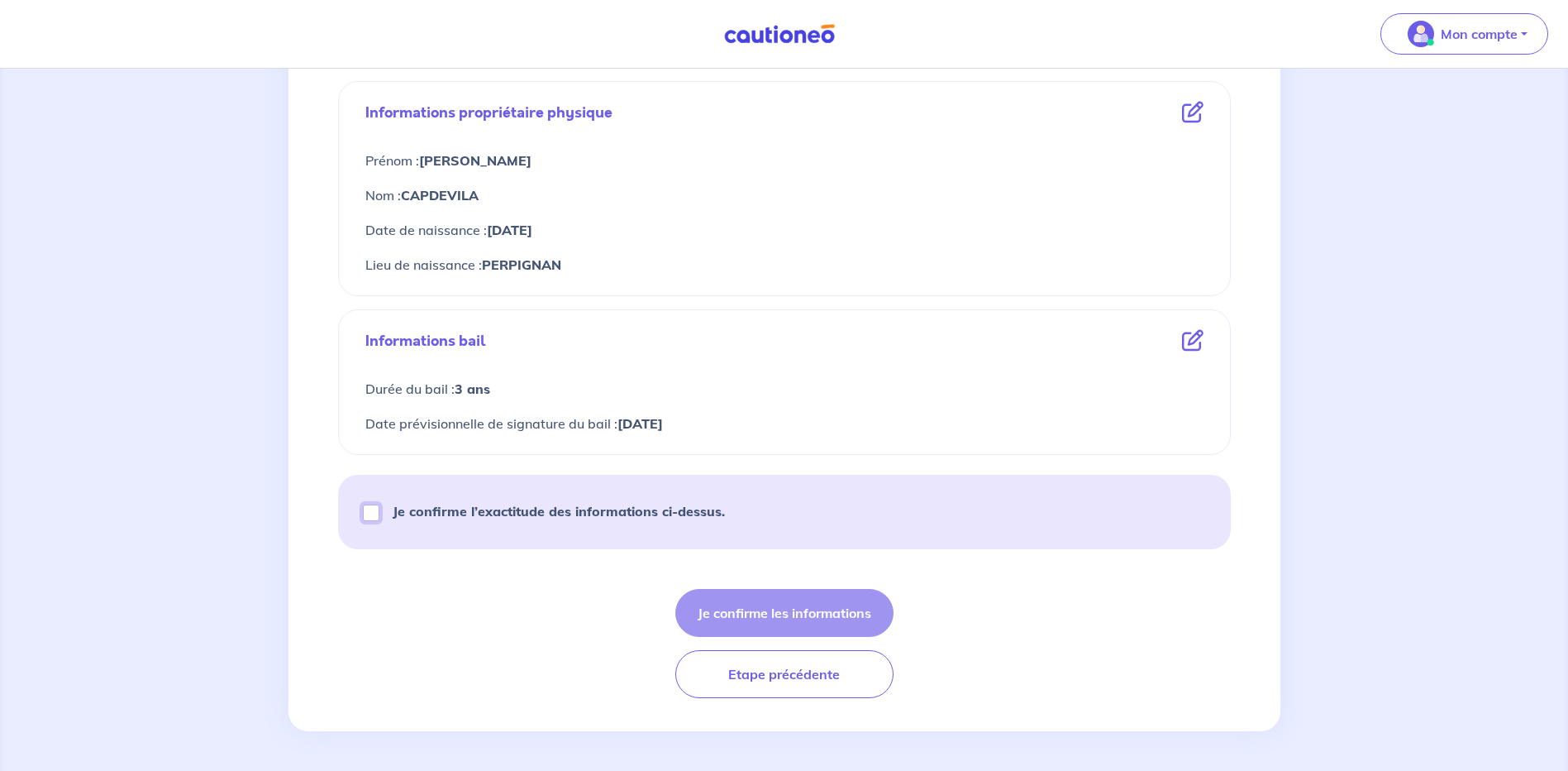
click at [367, 511] on input "Je confirme l’exactitude des informations ci-dessus." at bounding box center [371, 512] width 17 height 17
checkbox input "true"
click at [804, 609] on button "Je confirme les informations" at bounding box center [784, 613] width 218 height 48
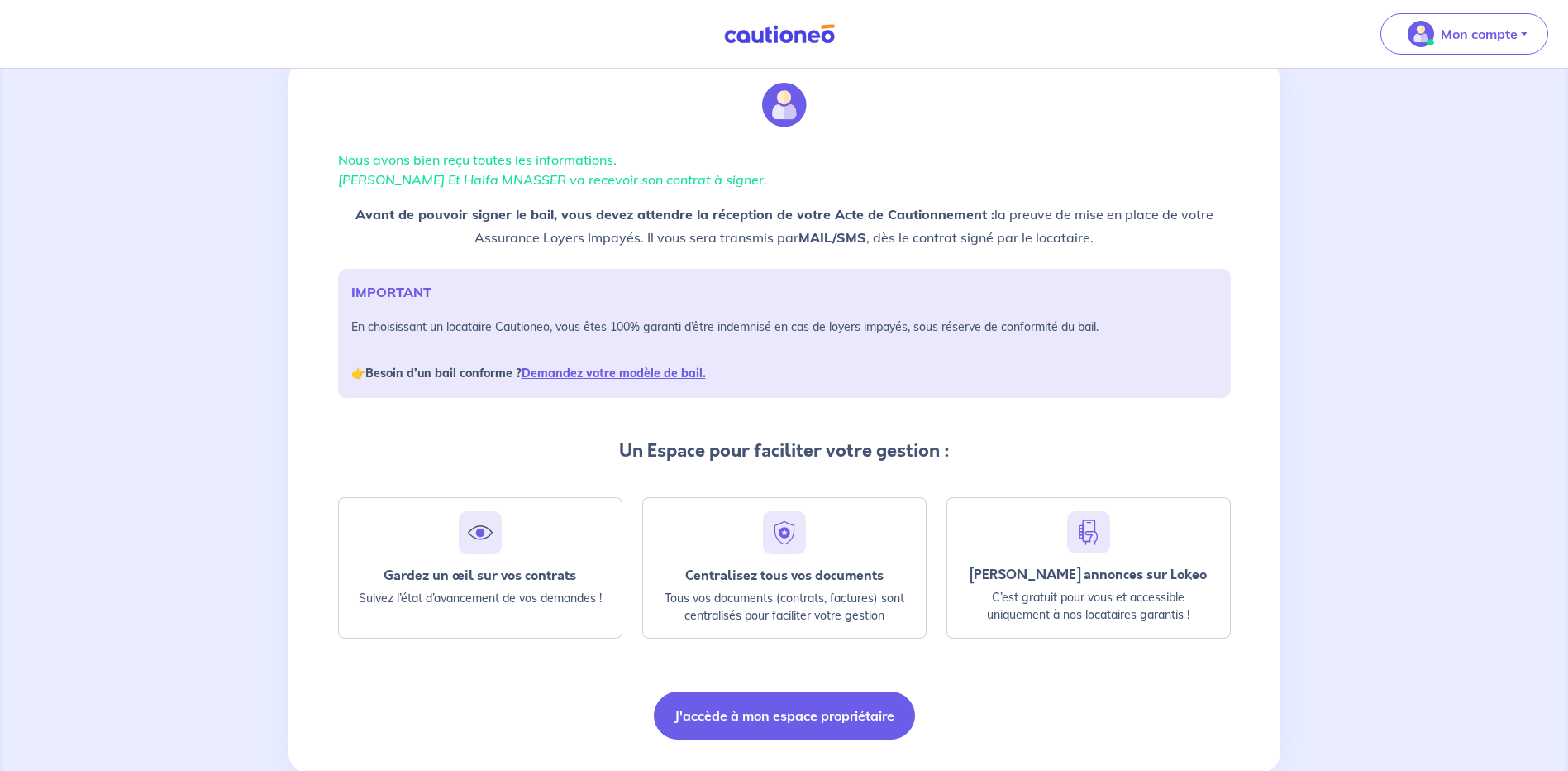
scroll to position [90, 0]
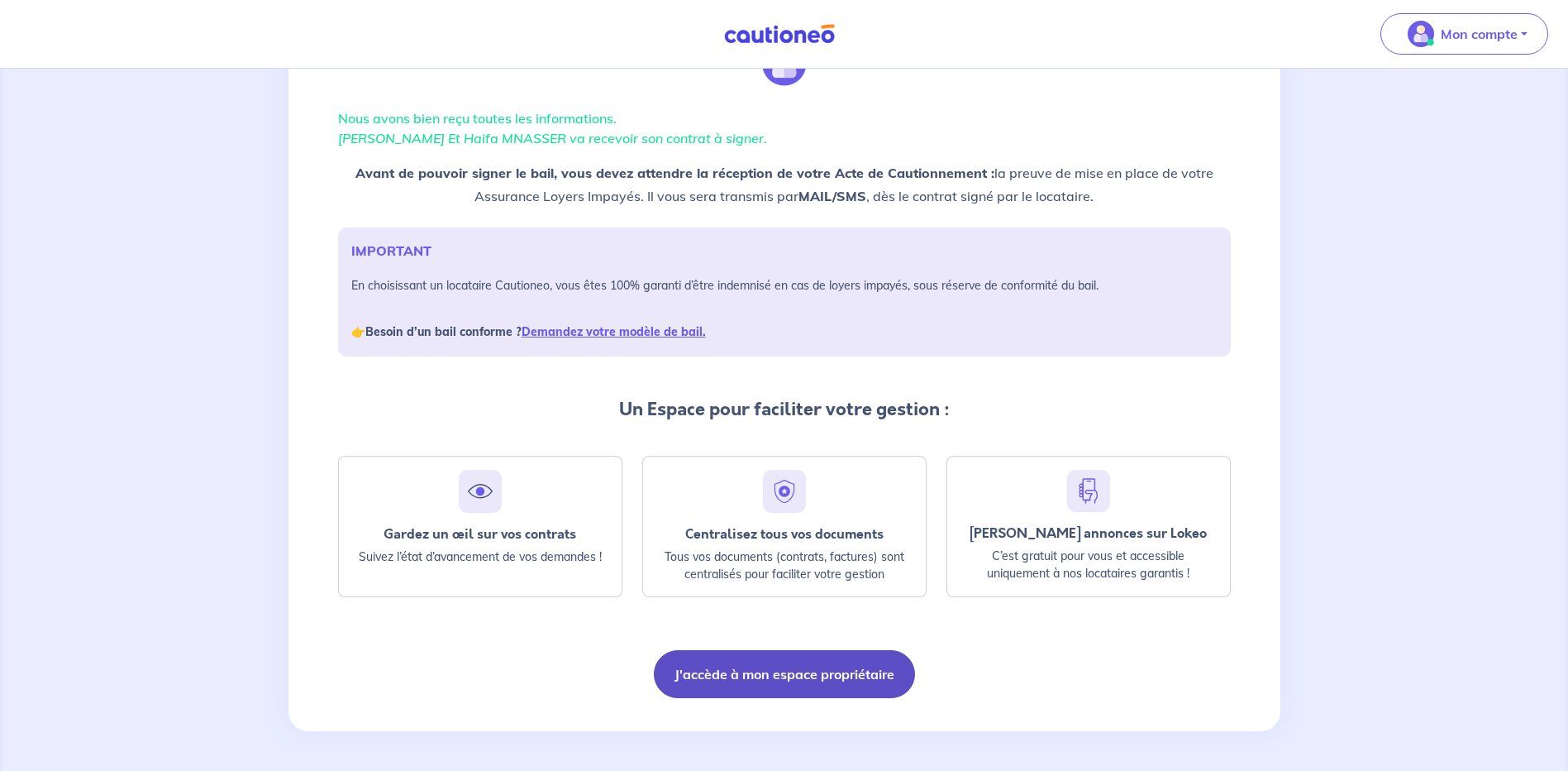
click at [777, 676] on button "J'accède à mon espace propriétaire" at bounding box center [784, 674] width 261 height 48
